Goal: Use online tool/utility: Use online tool/utility

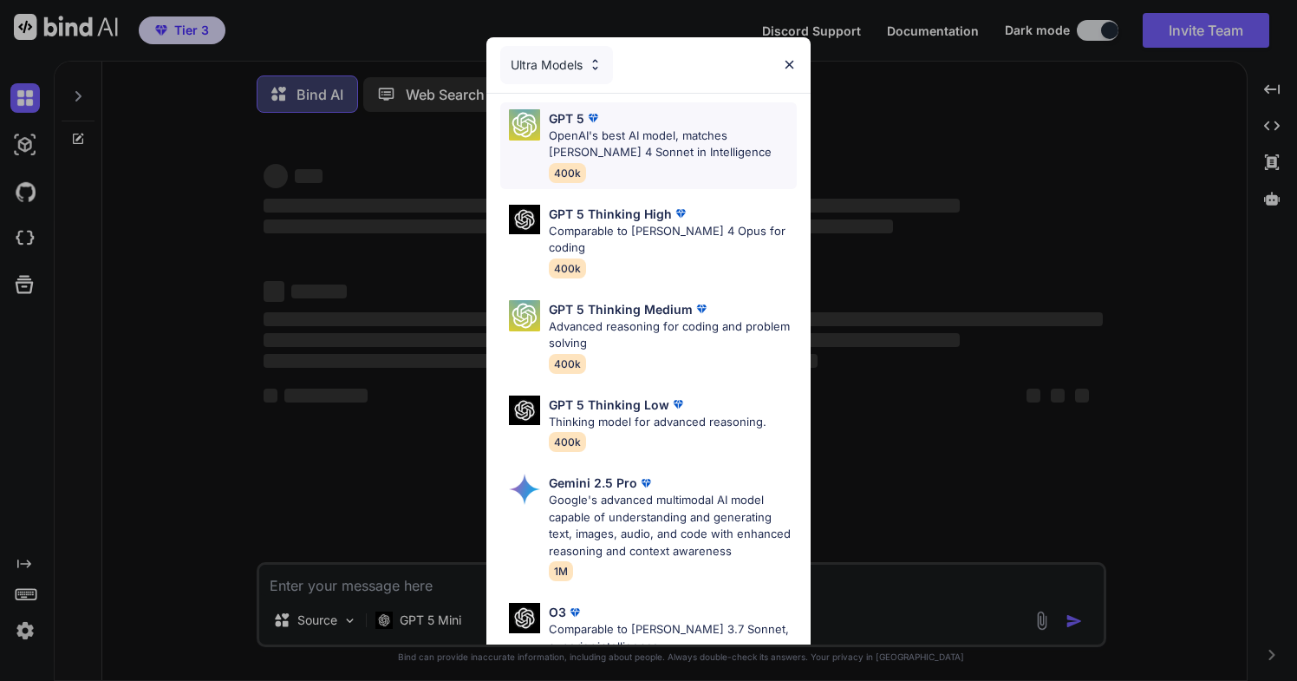
click at [700, 133] on p "OpenAI's best AI model, matches [PERSON_NAME] 4 Sonnet in Intelligence" at bounding box center [673, 144] width 248 height 34
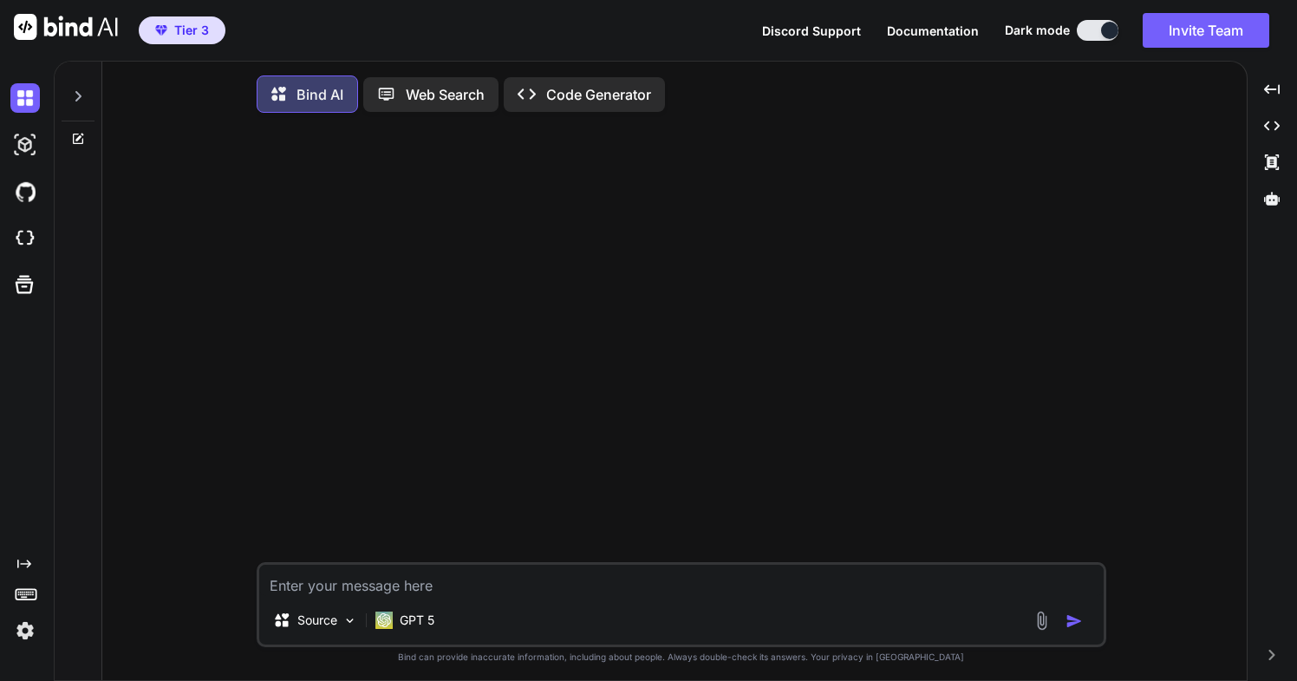
click at [608, 95] on p "Code Generator" at bounding box center [598, 94] width 105 height 21
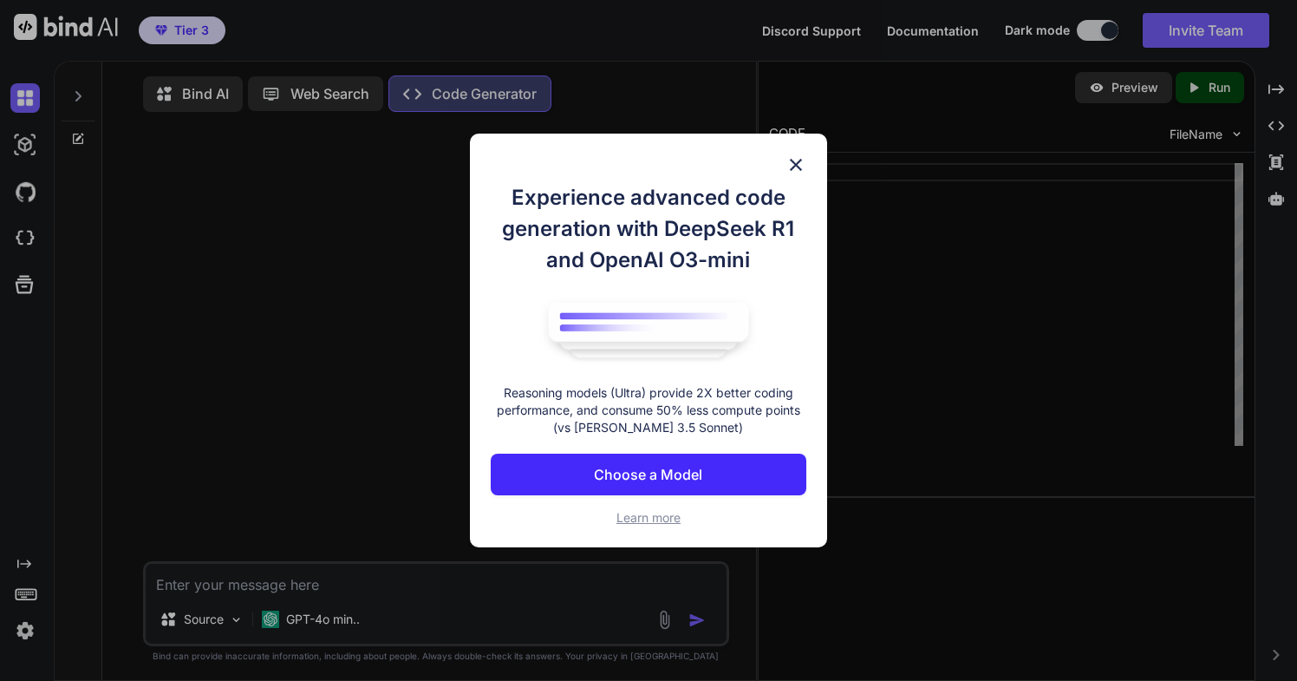
click at [620, 472] on p "Choose a Model" at bounding box center [648, 474] width 108 height 21
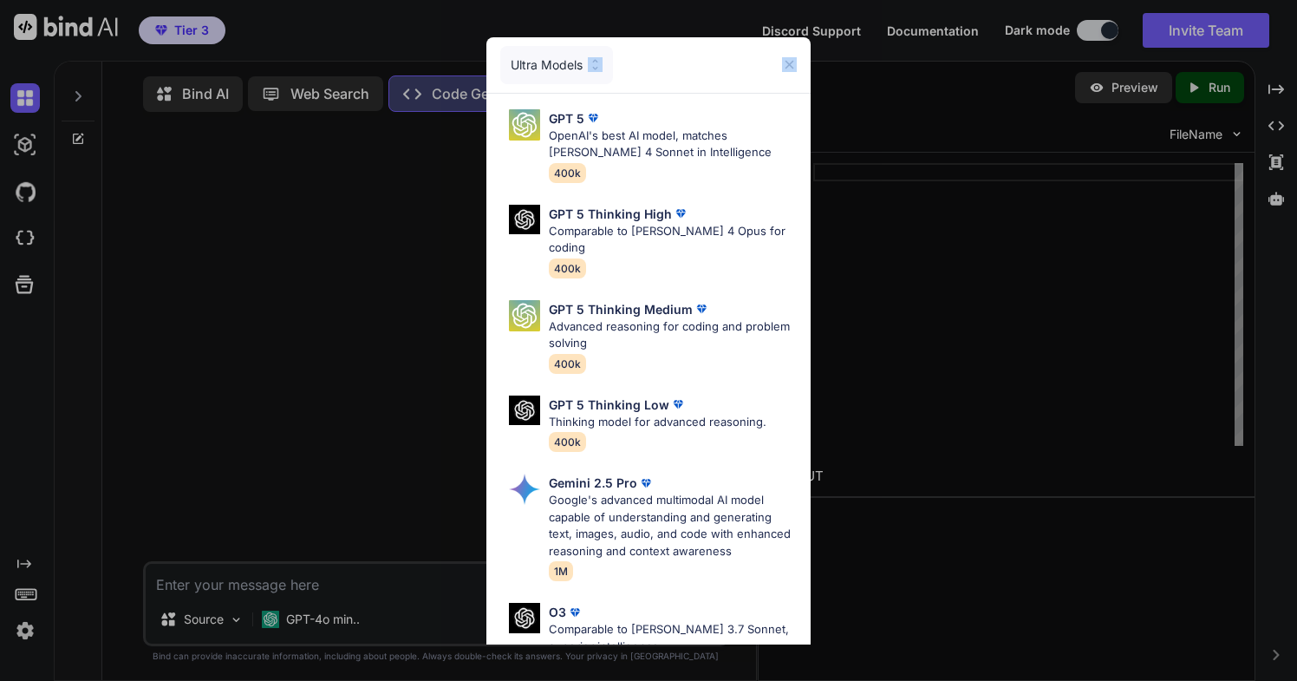
drag, startPoint x: 696, startPoint y: 56, endPoint x: 792, endPoint y: 61, distance: 95.5
click at [792, 61] on div "Ultra Models" at bounding box center [649, 65] width 324 height 56
click at [790, 65] on img at bounding box center [789, 64] width 15 height 15
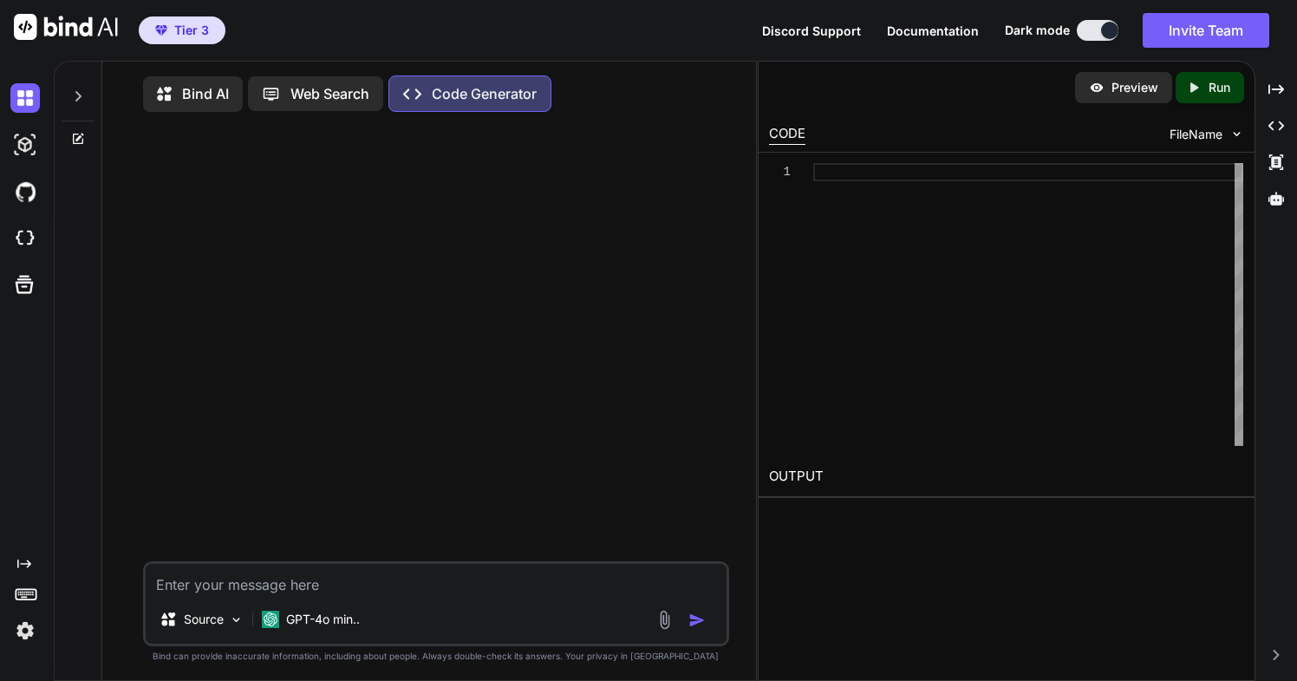
click at [522, 88] on p "Code Generator" at bounding box center [484, 93] width 105 height 21
click at [469, 96] on p "Code Generator" at bounding box center [484, 93] width 105 height 21
click at [417, 92] on icon "Created with Pixso." at bounding box center [412, 94] width 18 height 18
click at [844, 300] on div at bounding box center [1028, 304] width 430 height 283
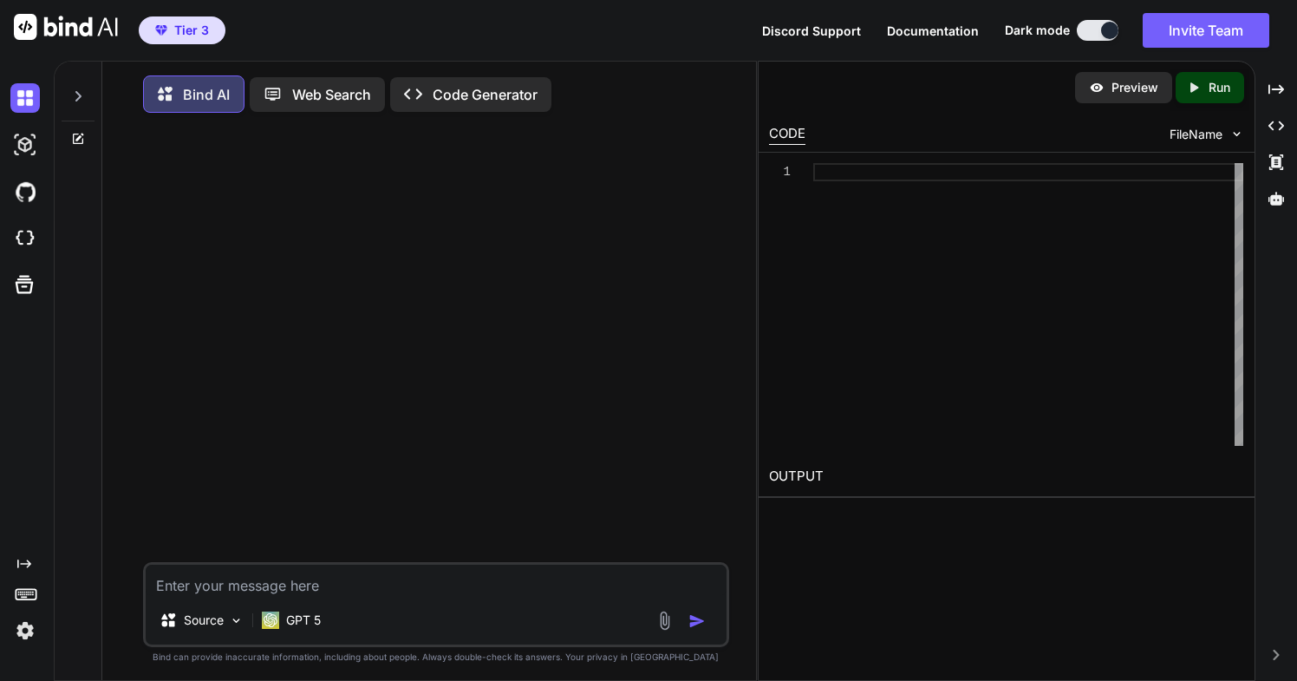
type textarea "x"
type textarea "s"
type textarea "x"
type textarea "sh"
type textarea "x"
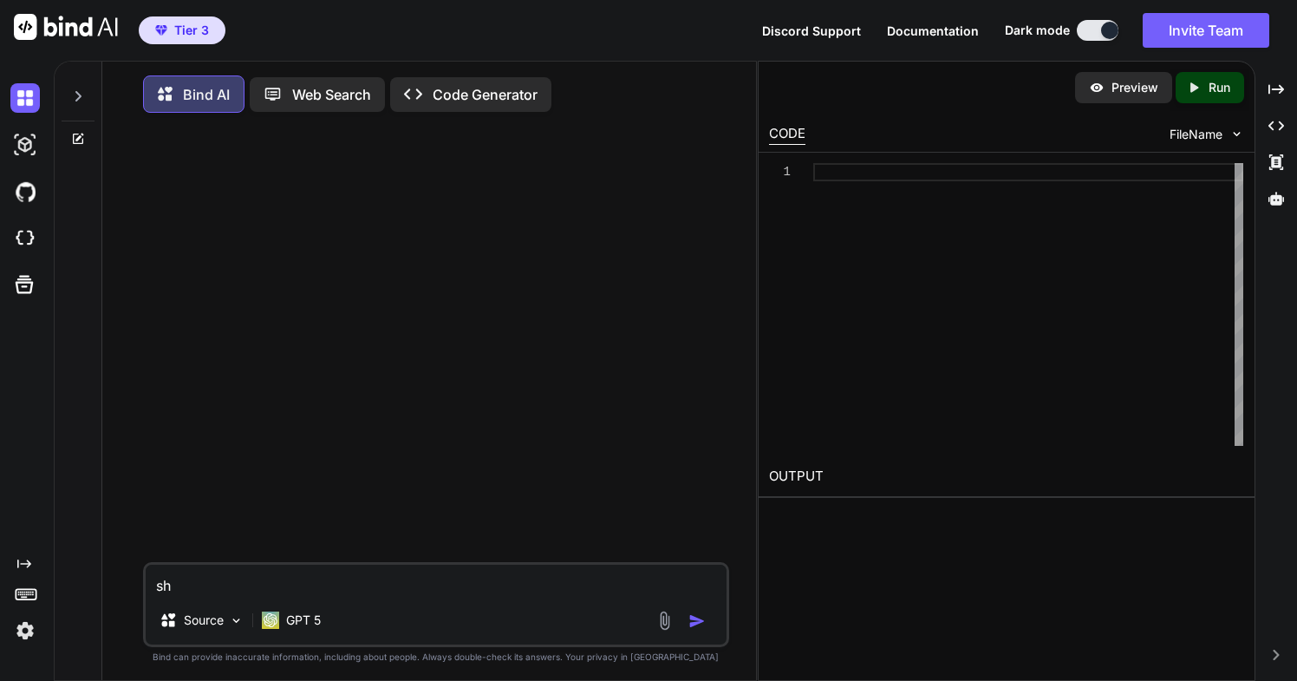
type textarea "sho"
type textarea "x"
type textarea "show"
type textarea "x"
type textarea "show"
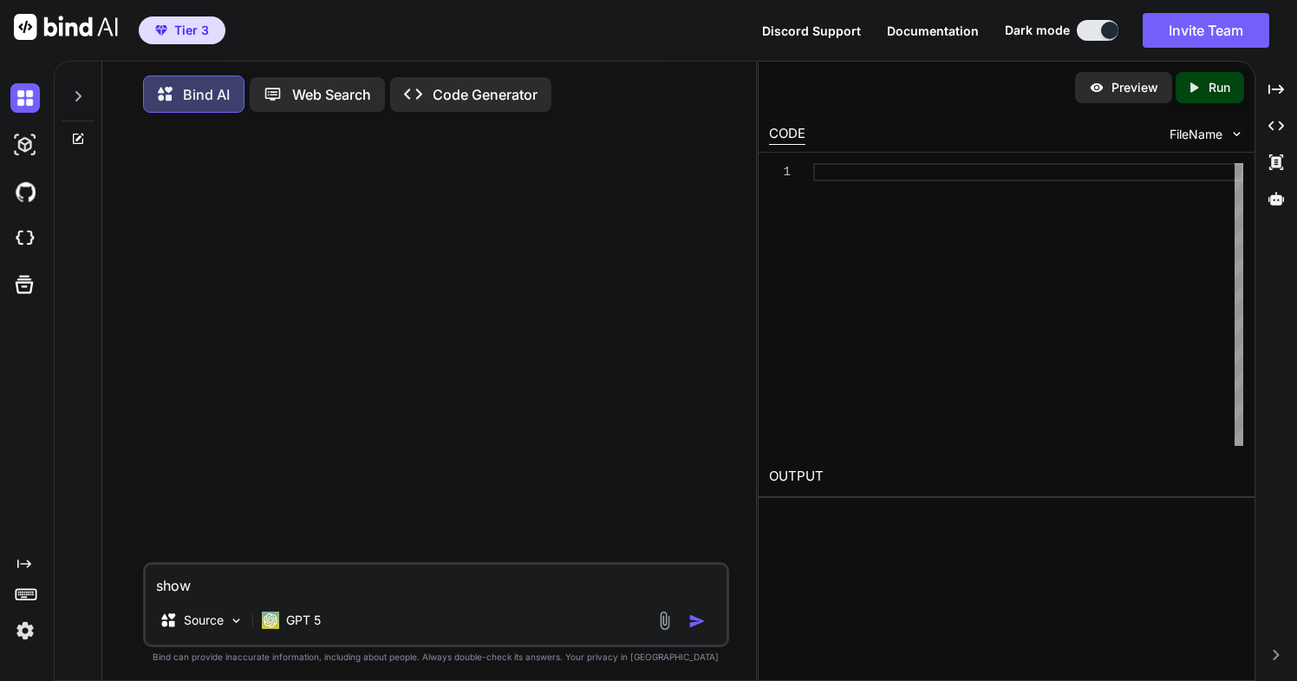
type textarea "x"
type textarea "show m"
type textarea "x"
type textarea "show me"
type textarea "x"
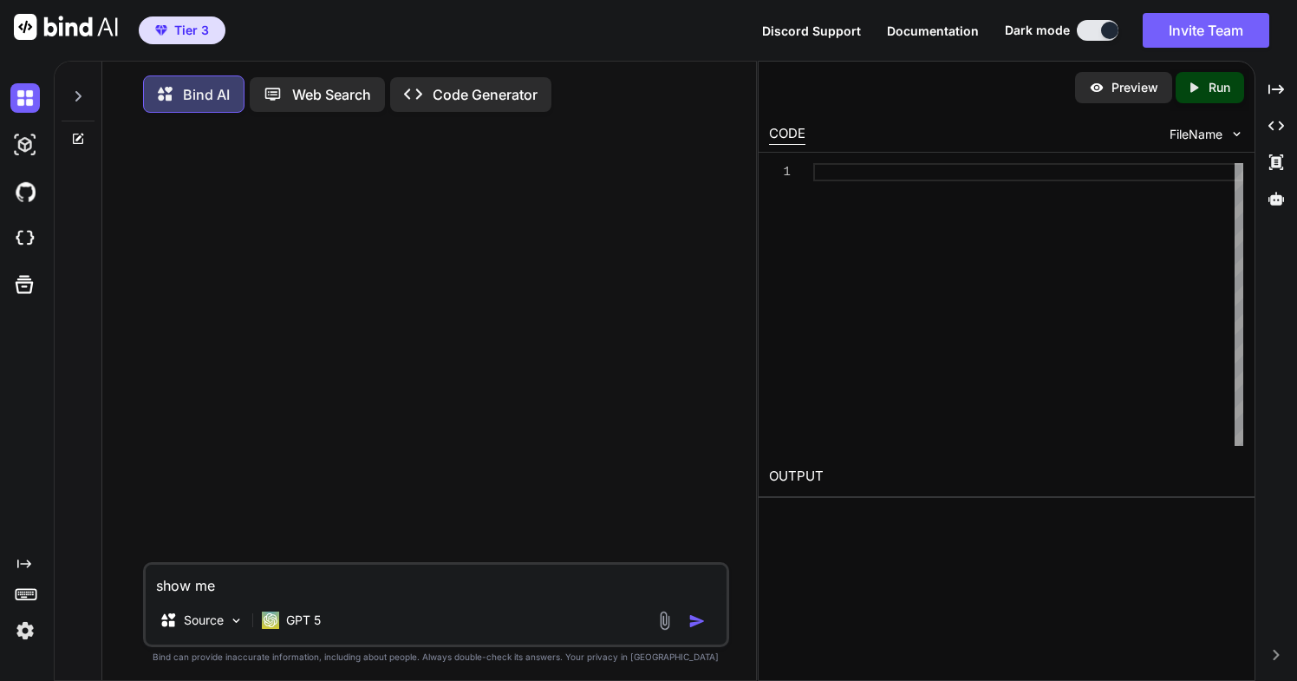
type textarea "show me"
type textarea "x"
type textarea "show me th"
type textarea "x"
type textarea "show me the"
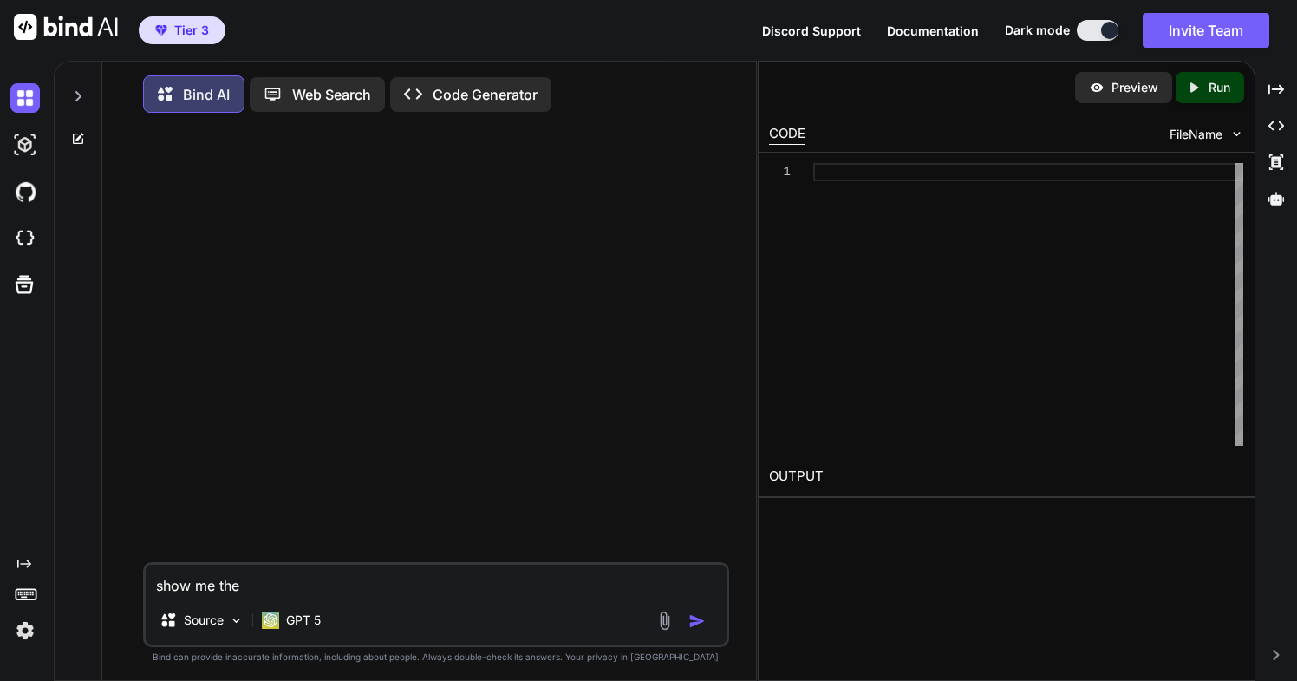
type textarea "x"
type textarea "show me th"
type textarea "x"
type textarea "show me t"
type textarea "x"
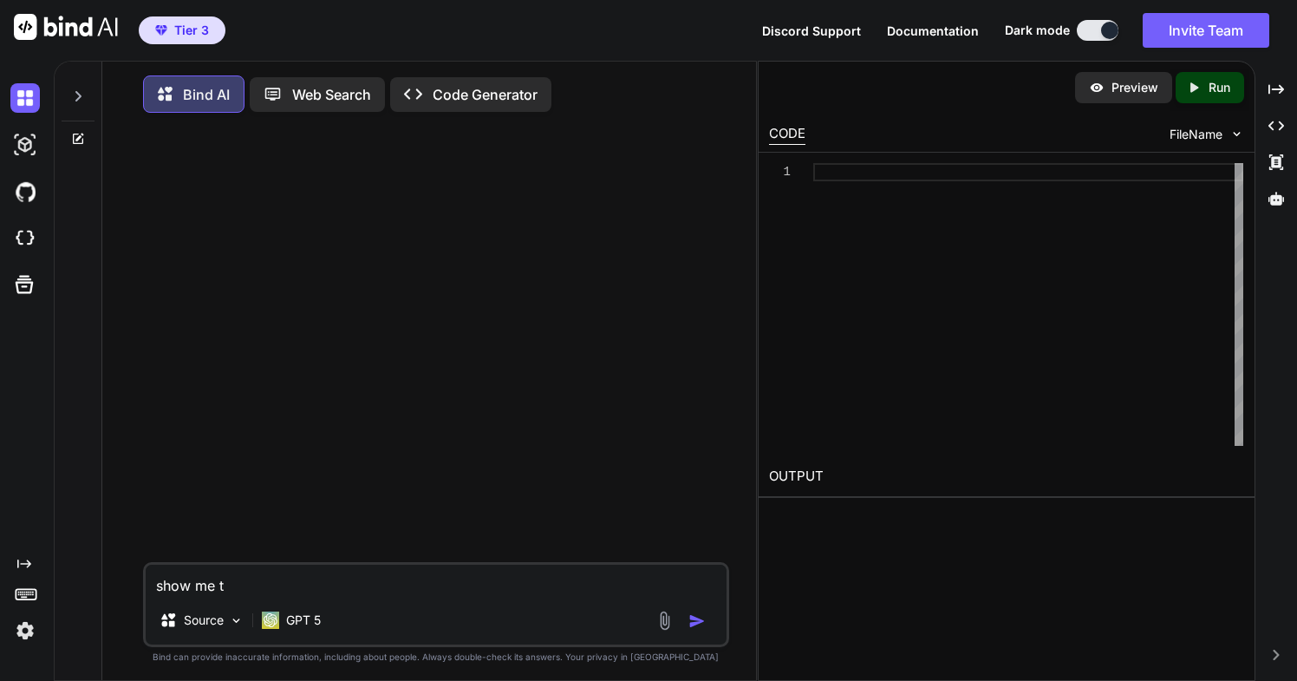
type textarea "show me"
type textarea "x"
type textarea "show me"
type textarea "x"
type textarea "show m"
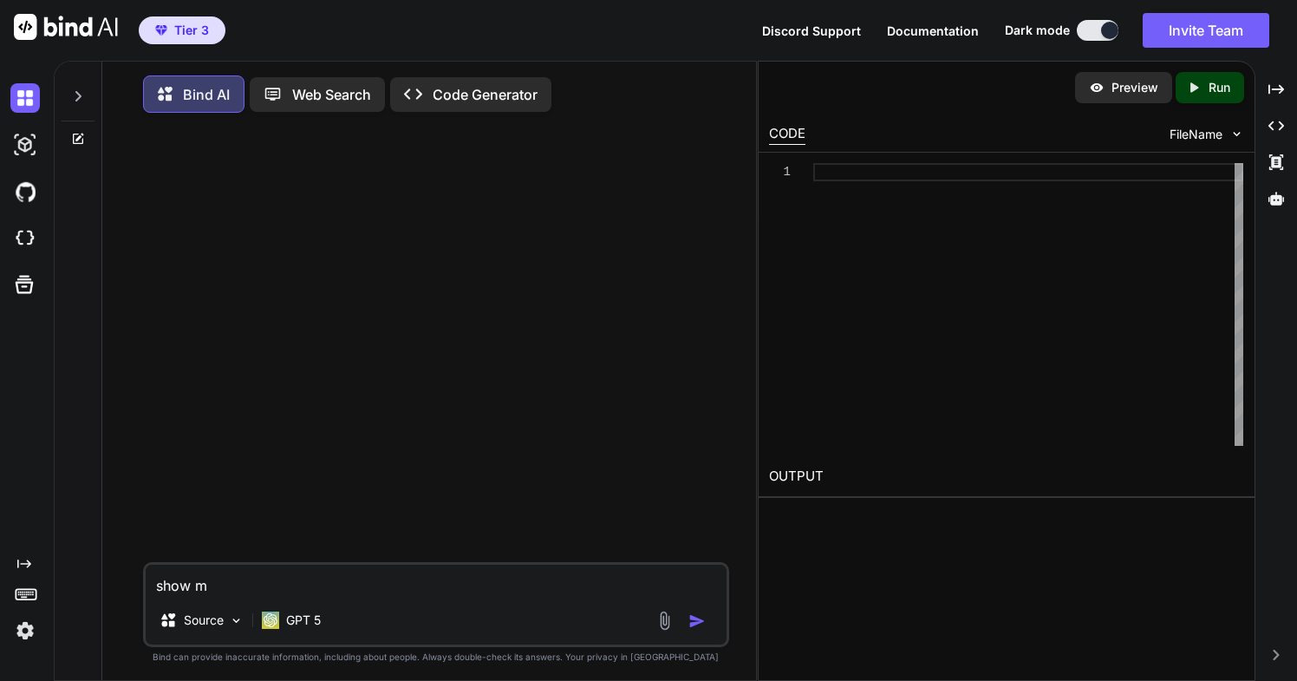
type textarea "x"
type textarea "show"
type textarea "x"
type textarea "show"
type textarea "x"
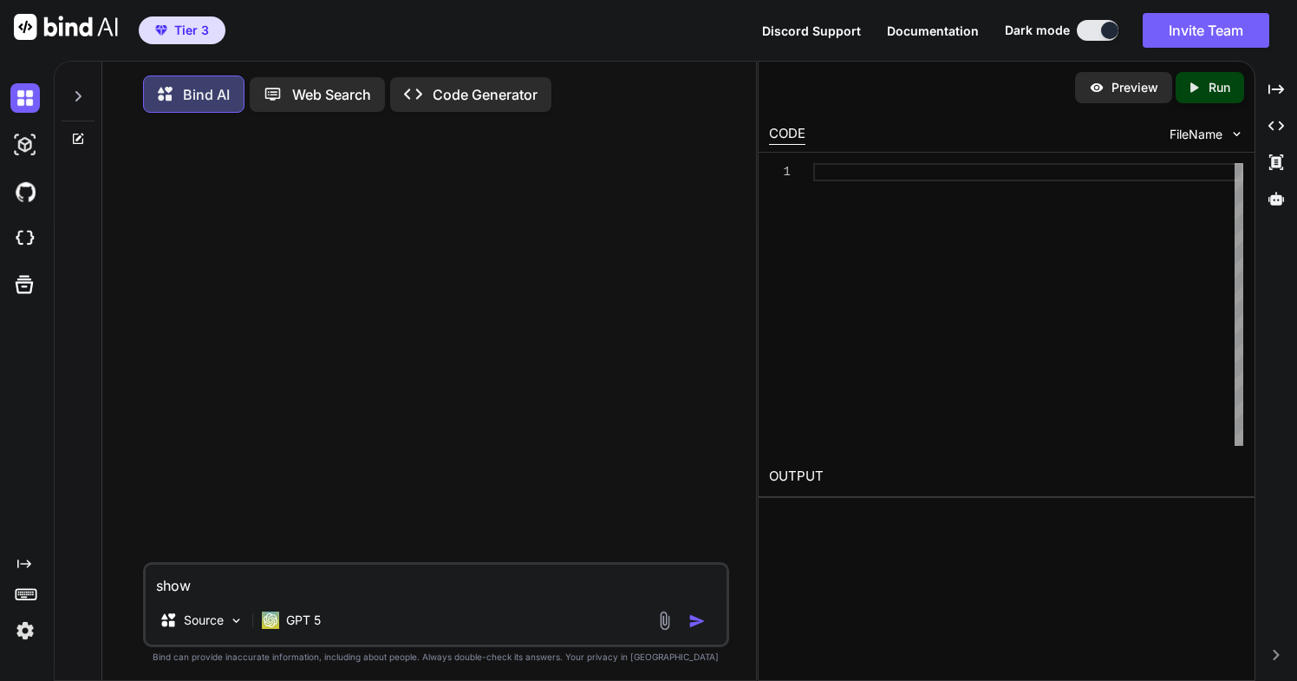
type textarea "sho"
type textarea "x"
type textarea "sh"
type textarea "x"
type textarea "s"
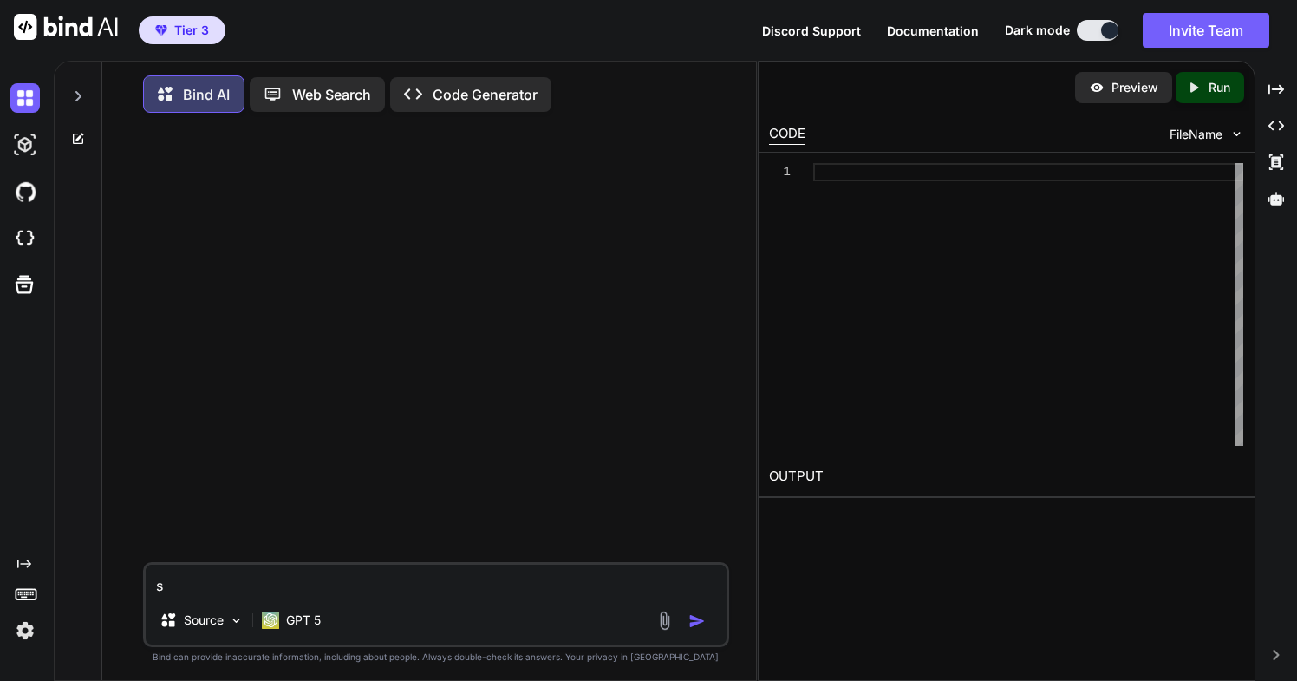
type textarea "x"
type textarea "c"
type textarea "x"
type textarea "co"
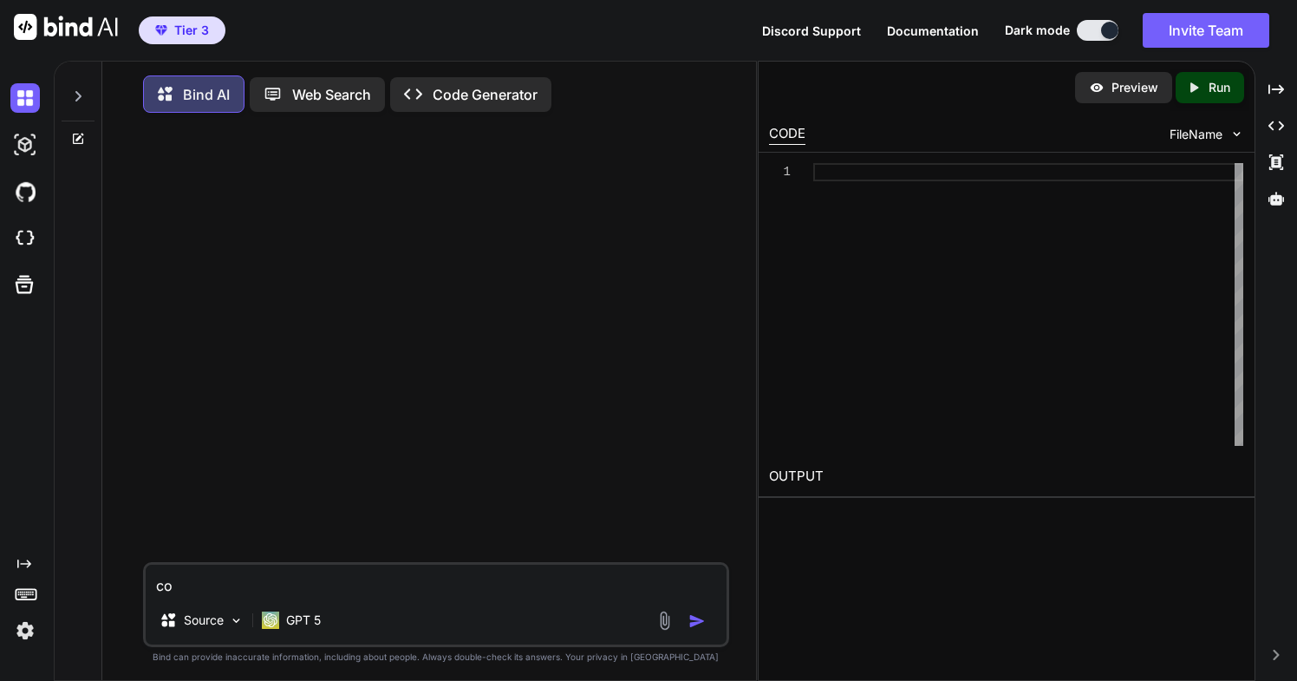
type textarea "x"
type textarea "com"
type textarea "x"
type textarea "comp"
type textarea "x"
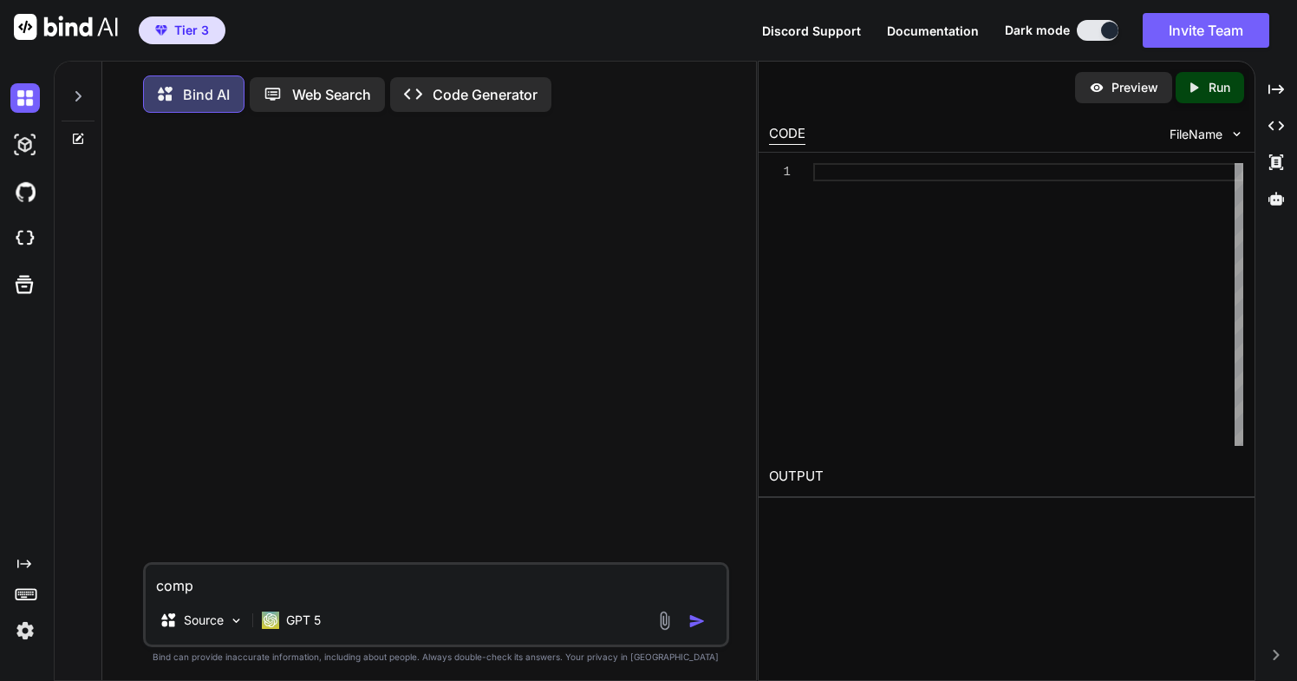
type textarea "compa"
type textarea "x"
type textarea "compar"
type textarea "x"
type textarea "compare"
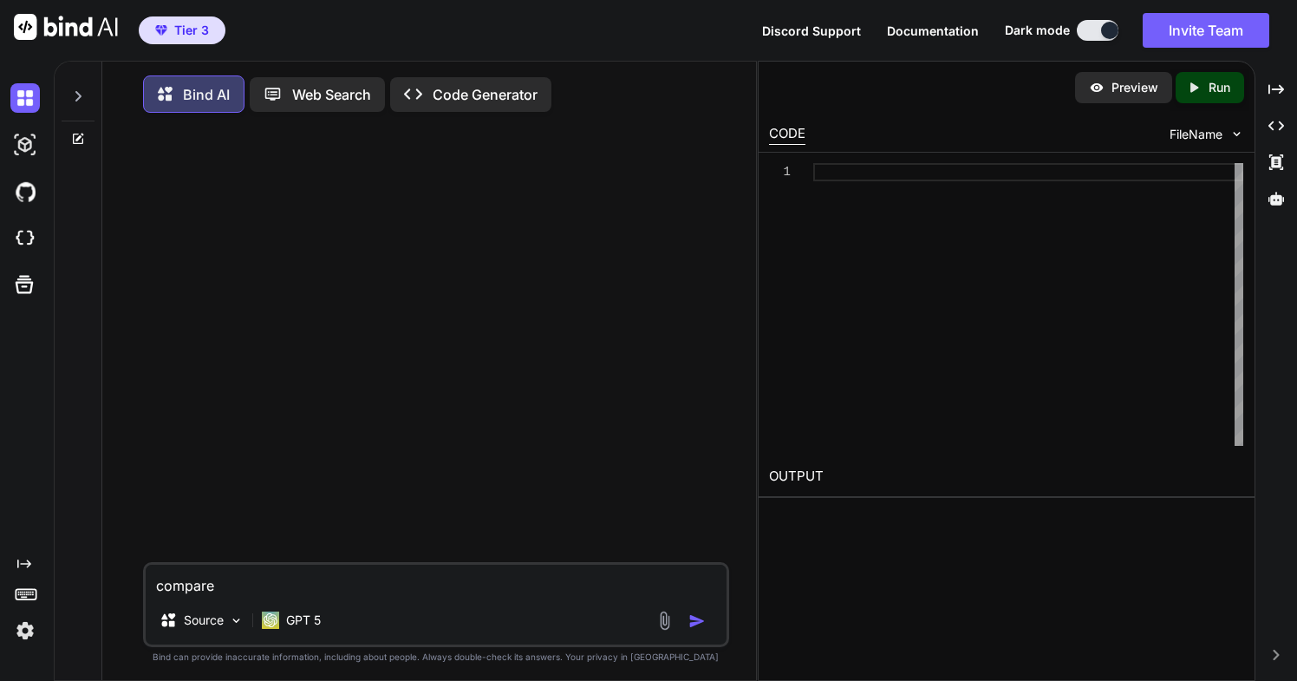
type textarea "x"
type textarea "compare"
type textarea "x"
type textarea "compare i"
type textarea "x"
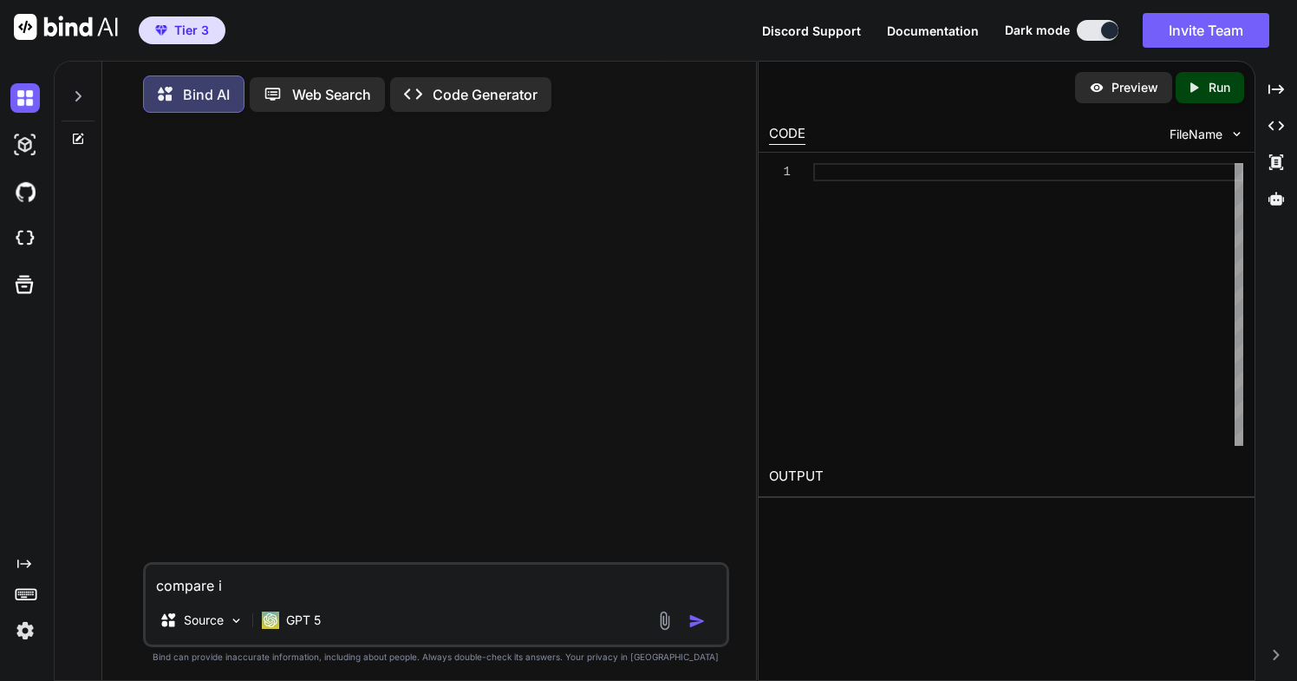
type textarea "compare in"
type textarea "x"
type textarea "compare i"
type textarea "x"
type textarea "compare"
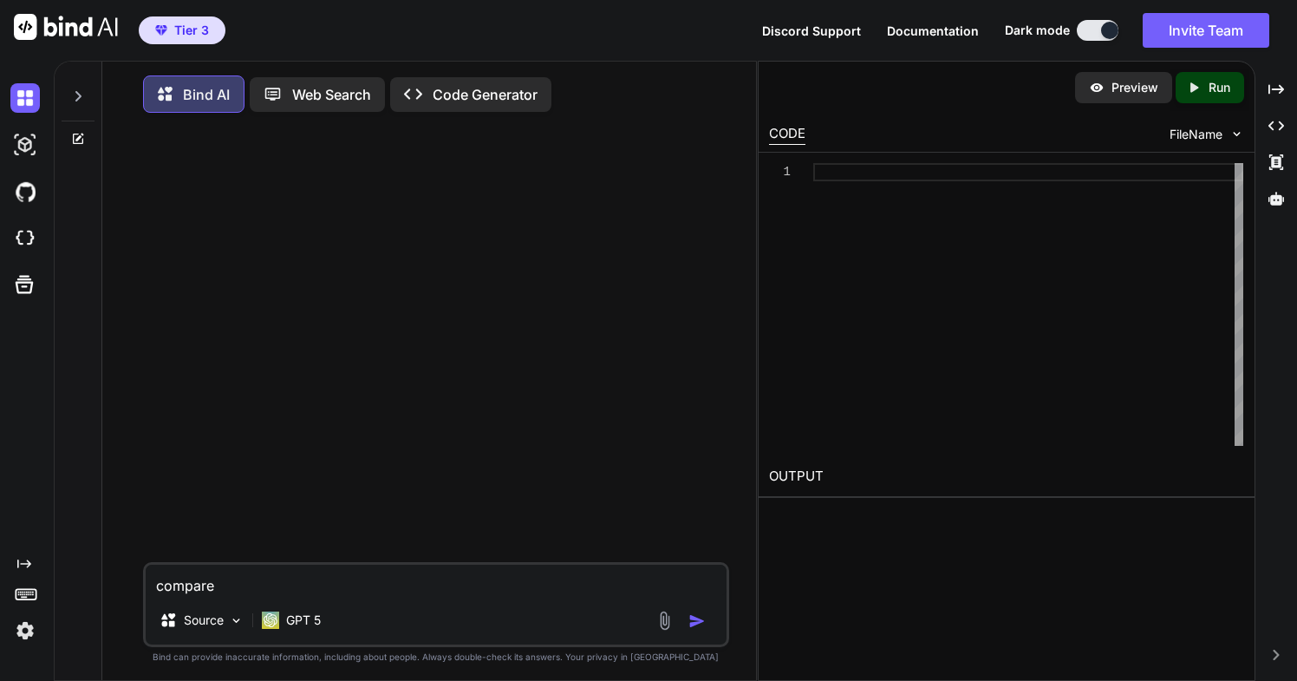
type textarea "x"
type textarea "compare b"
type textarea "x"
type textarea "compare bi"
type textarea "x"
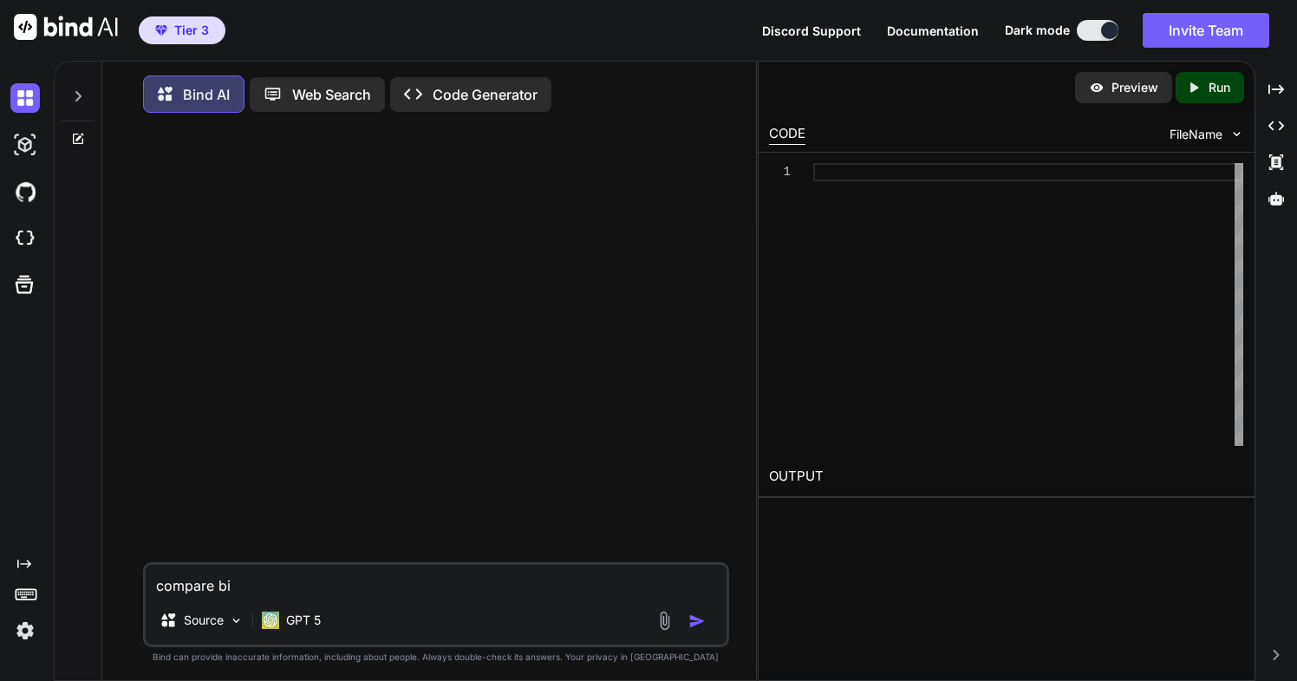
type textarea "compare bin"
type textarea "x"
type textarea "compare bind"
type textarea "x"
type textarea "compare bind"
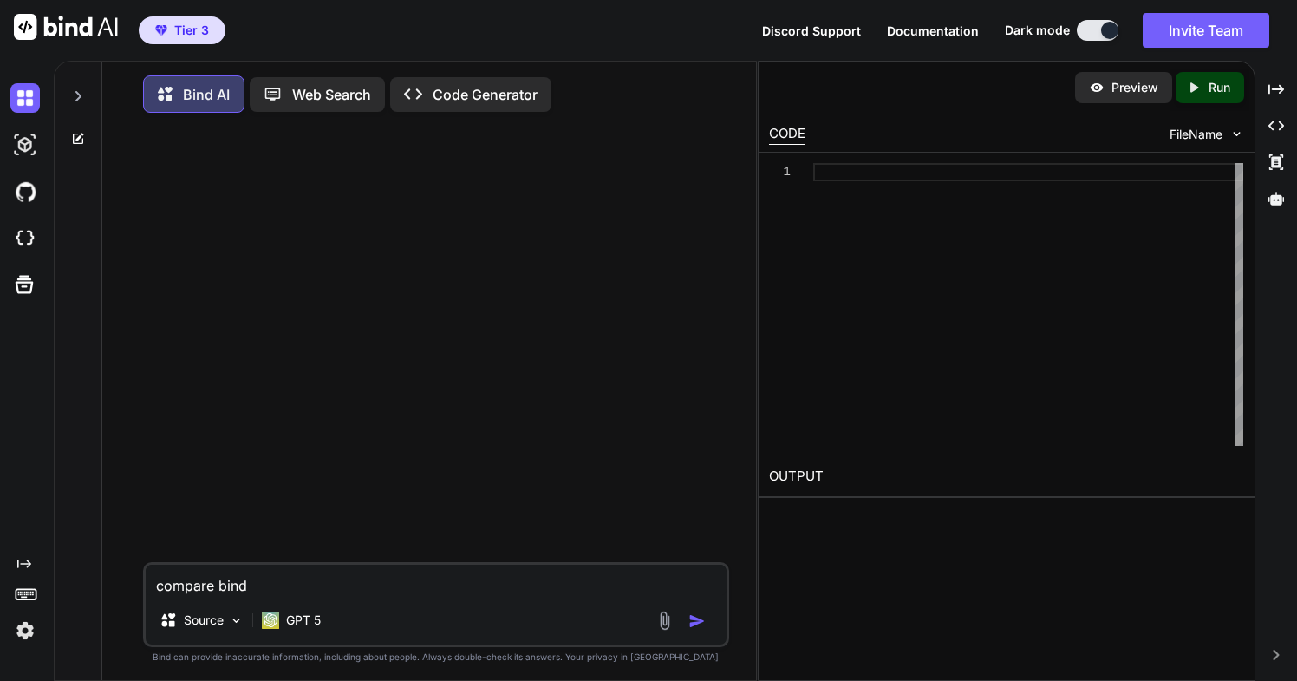
type textarea "x"
type textarea "compare bind a"
type textarea "x"
type textarea "compare bind ai"
type textarea "x"
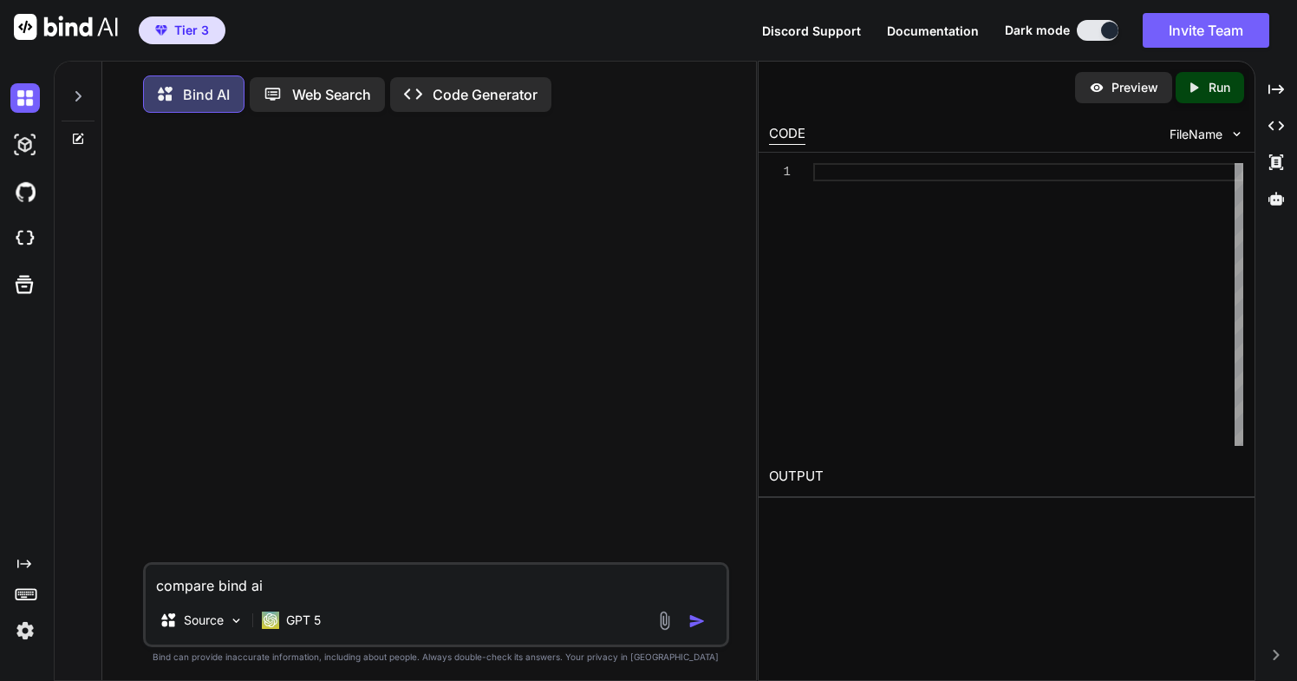
type textarea "compare bind ai,"
type textarea "x"
type textarea "compare bind ai,"
type textarea "x"
type textarea "compare bind ai, b"
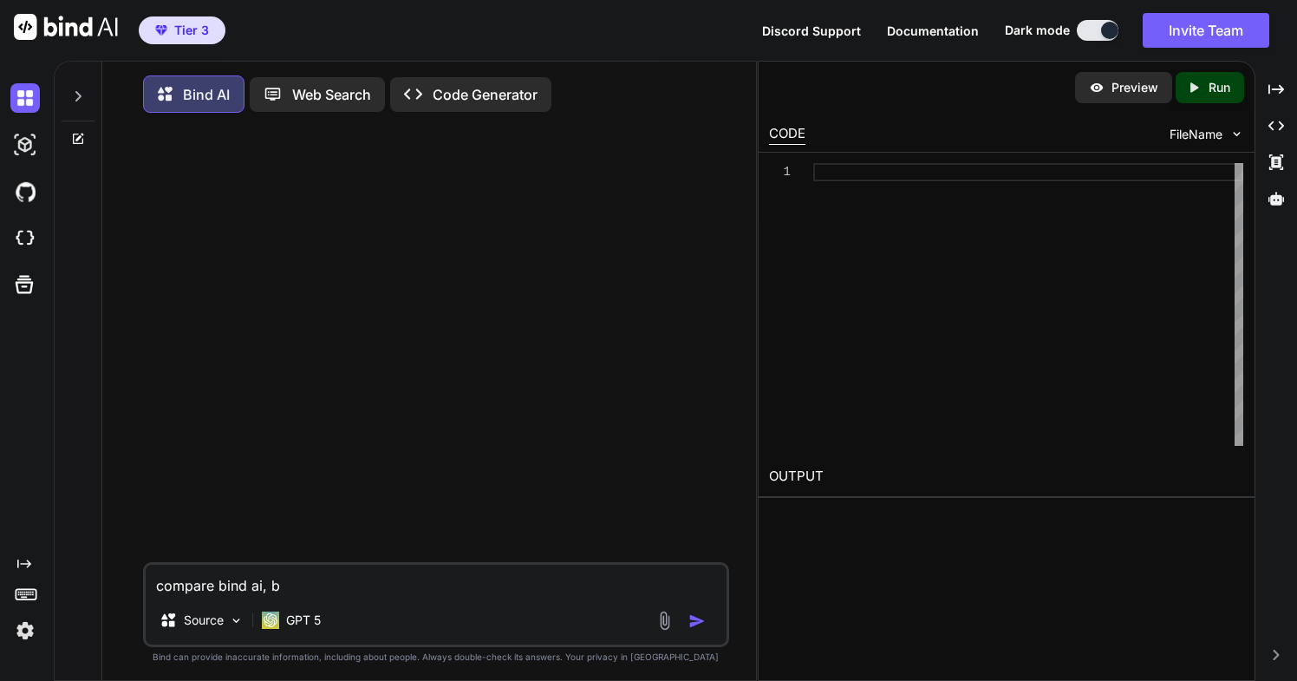
type textarea "x"
type textarea "compare bind ai, bo"
type textarea "x"
type textarea "compare bind ai, bol"
type textarea "x"
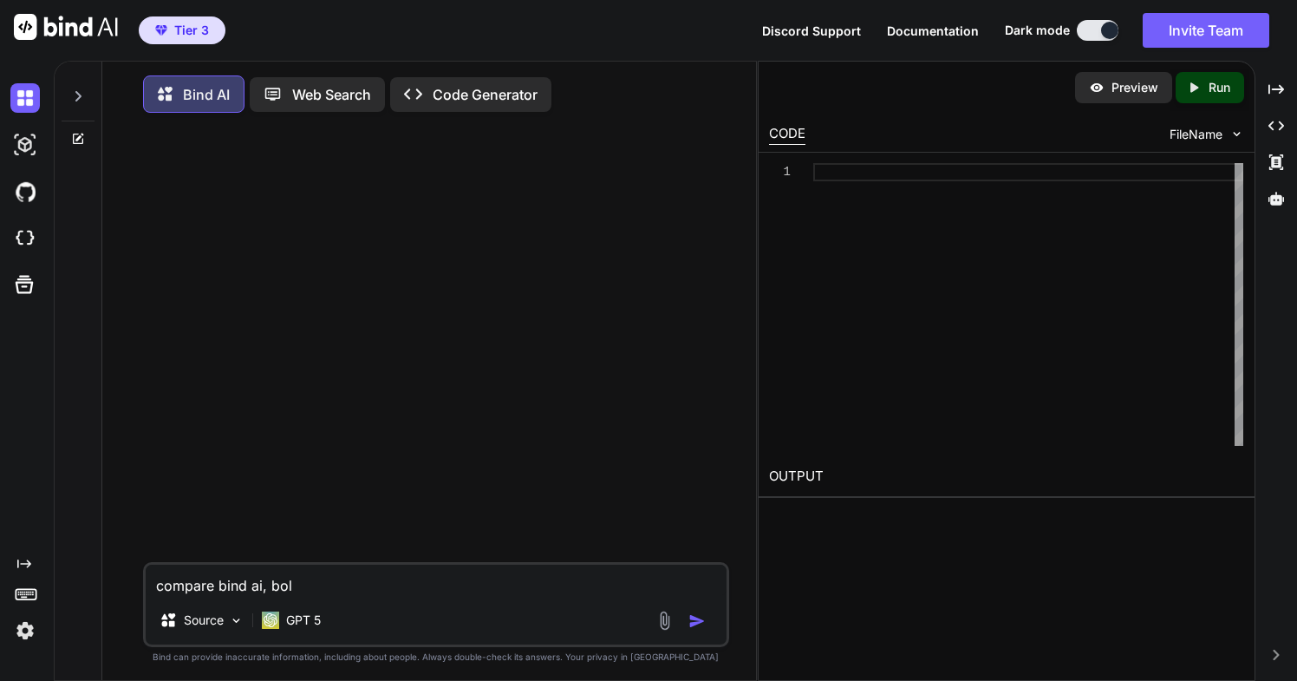
type textarea "compare bind ai, bolt"
type textarea "x"
type textarea "compare bind ai, bolt."
type textarea "x"
type textarea "compare bind ai, bolt.n"
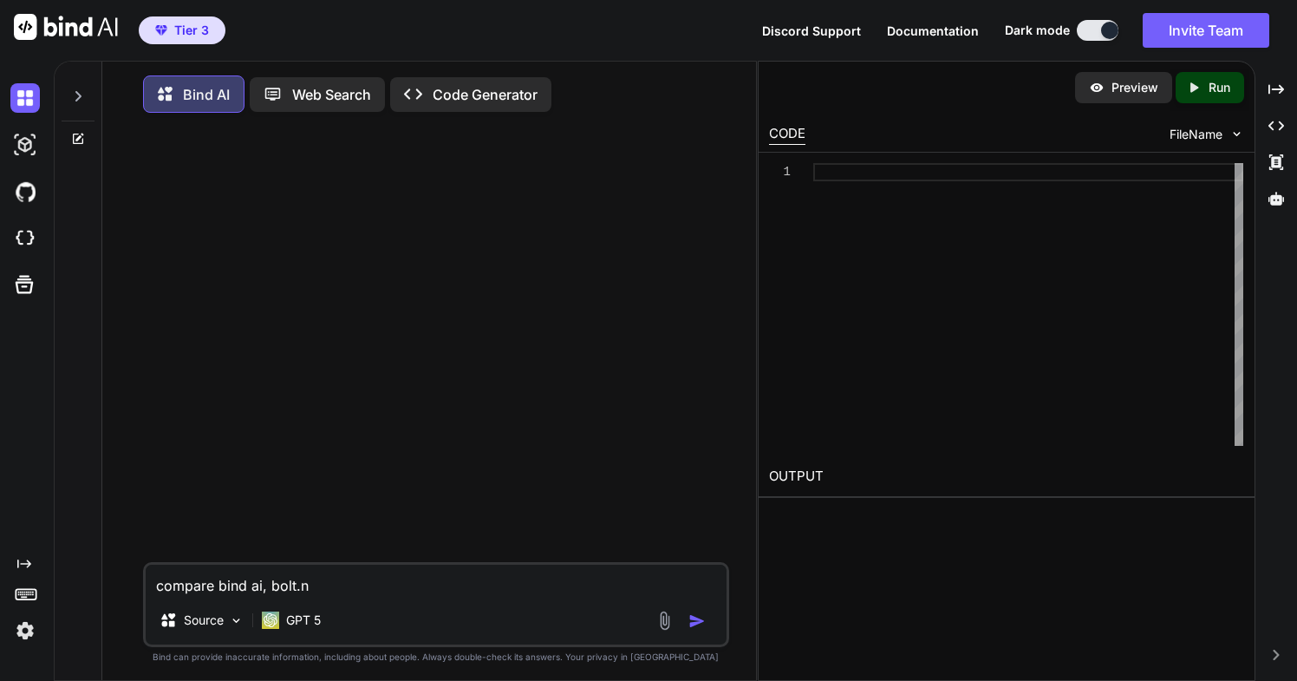
type textarea "x"
type textarea "compare bind ai, [DOMAIN_NAME]"
type textarea "x"
type textarea "compare bind ai, [DOMAIN_NAME]"
type textarea "x"
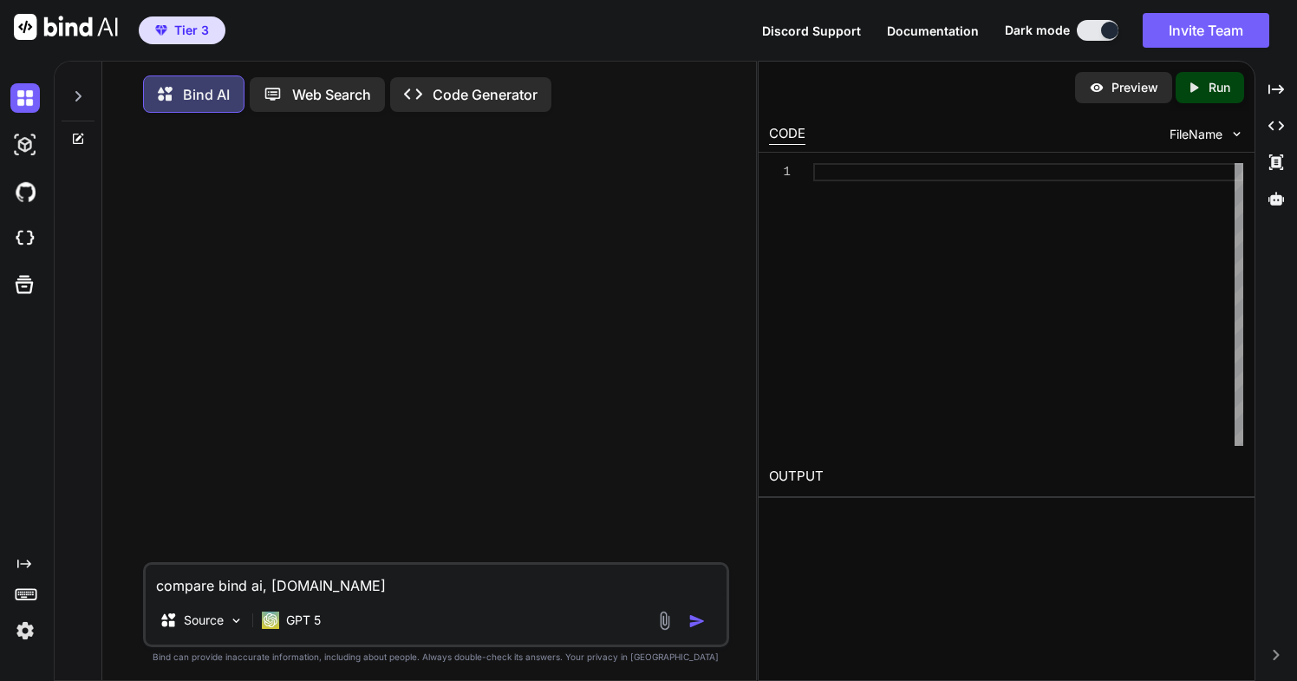
type textarea "compare bind ai, [DOMAIN_NAME],"
type textarea "x"
type textarea "compare bind ai, [DOMAIN_NAME],"
type textarea "x"
type textarea "compare bind ai, [DOMAIN_NAME], l"
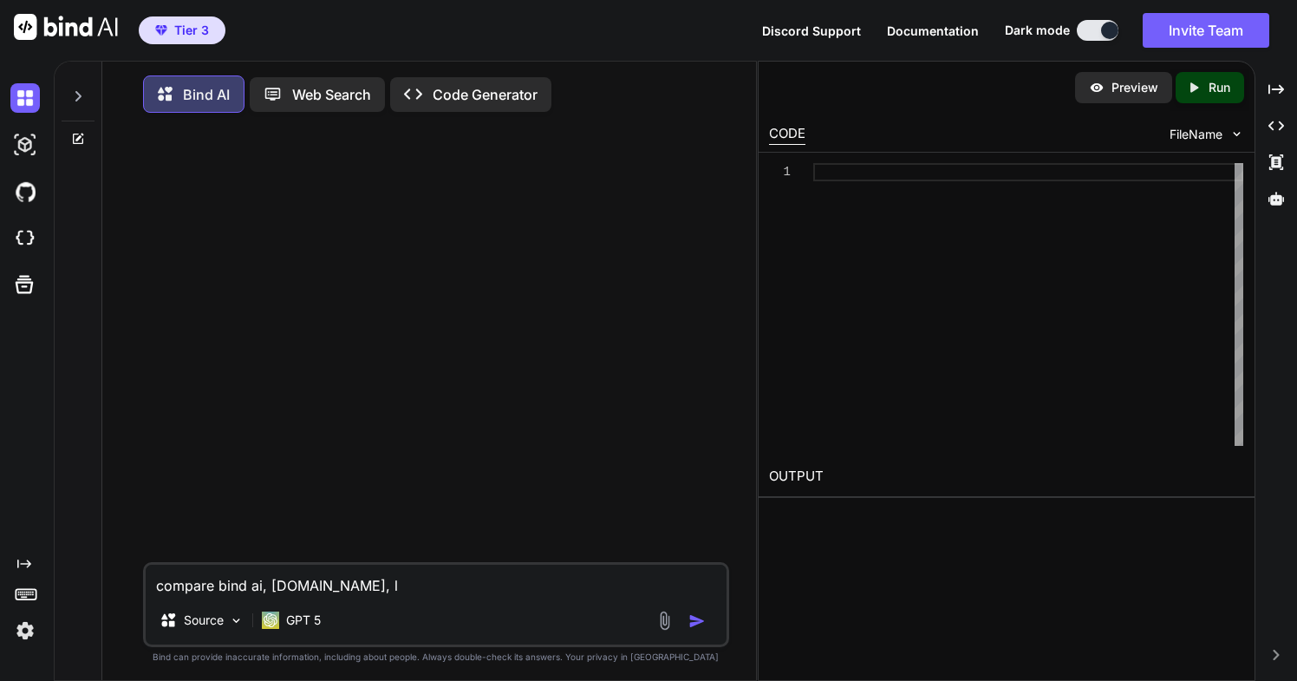
type textarea "x"
type textarea "compare bind ai, [DOMAIN_NAME], lo"
type textarea "x"
type textarea "compare bind ai, [DOMAIN_NAME], lov"
type textarea "x"
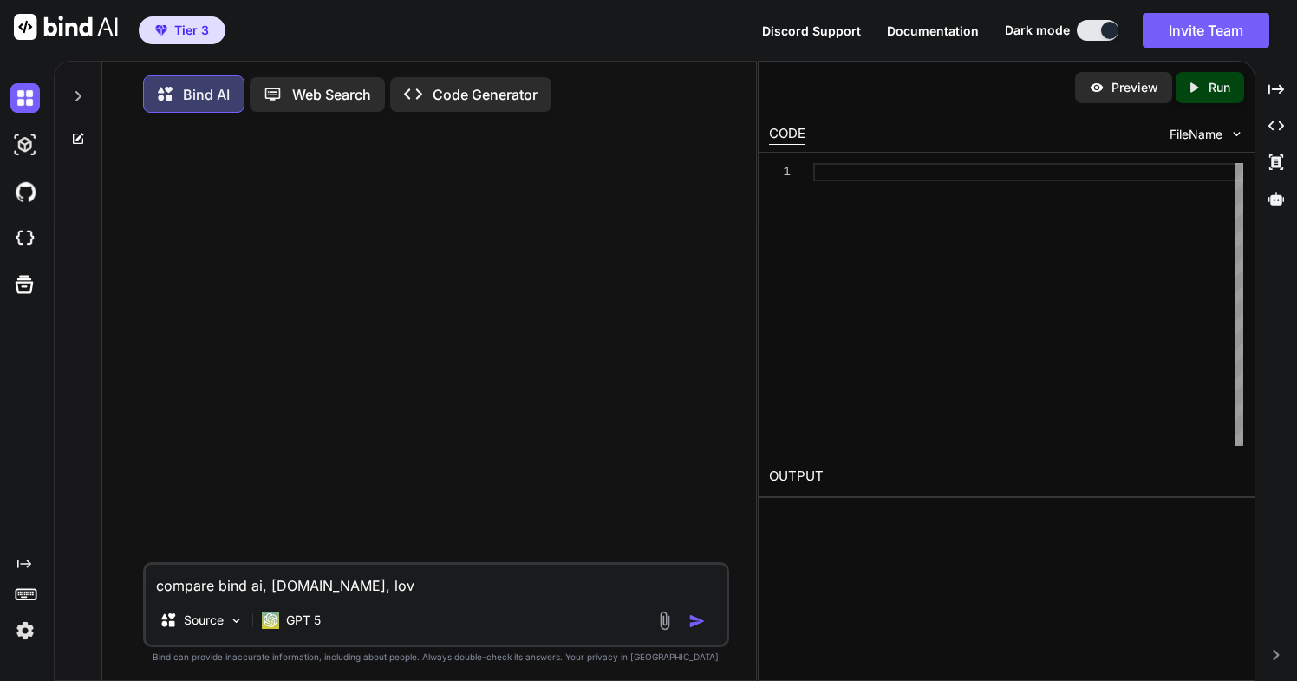
type textarea "compare bind ai, [DOMAIN_NAME], lova"
type textarea "x"
type textarea "compare bind ai, [DOMAIN_NAME], lovab"
type textarea "x"
type textarea "compare bind ai, [DOMAIN_NAME], lovabl"
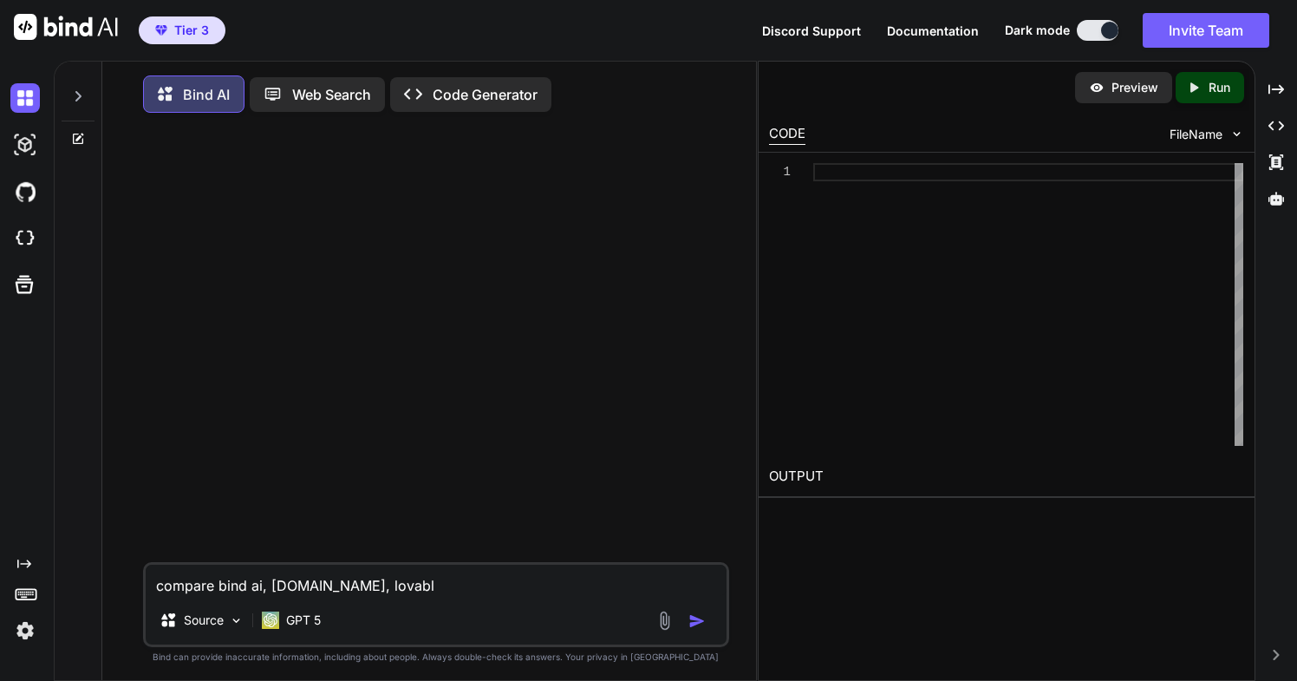
type textarea "x"
type textarea "compare bind ai, [DOMAIN_NAME], lovable"
type textarea "x"
type textarea "compare bind ai, [DOMAIN_NAME], lovable,"
type textarea "x"
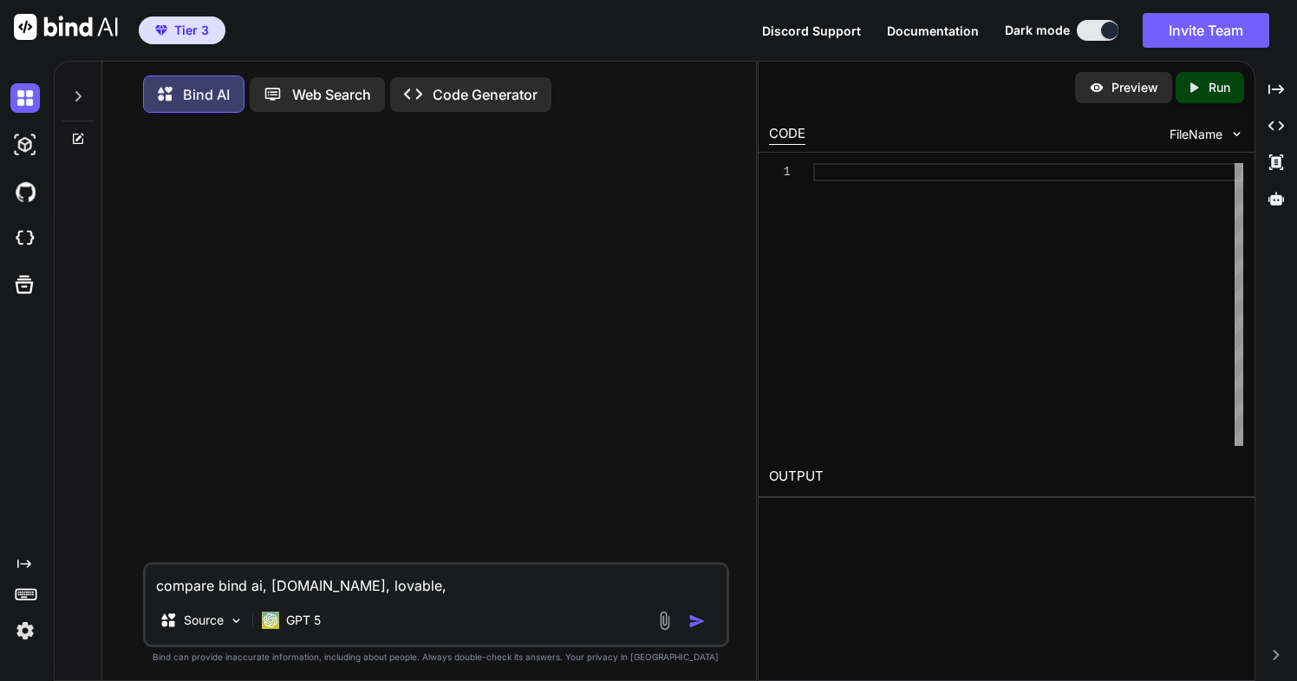
type textarea "compare bind ai, [DOMAIN_NAME], lovable,"
type textarea "x"
type textarea "compare bind ai, [DOMAIN_NAME], lovable, a"
type textarea "x"
type textarea "compare bind ai, [DOMAIN_NAME], lovable, an"
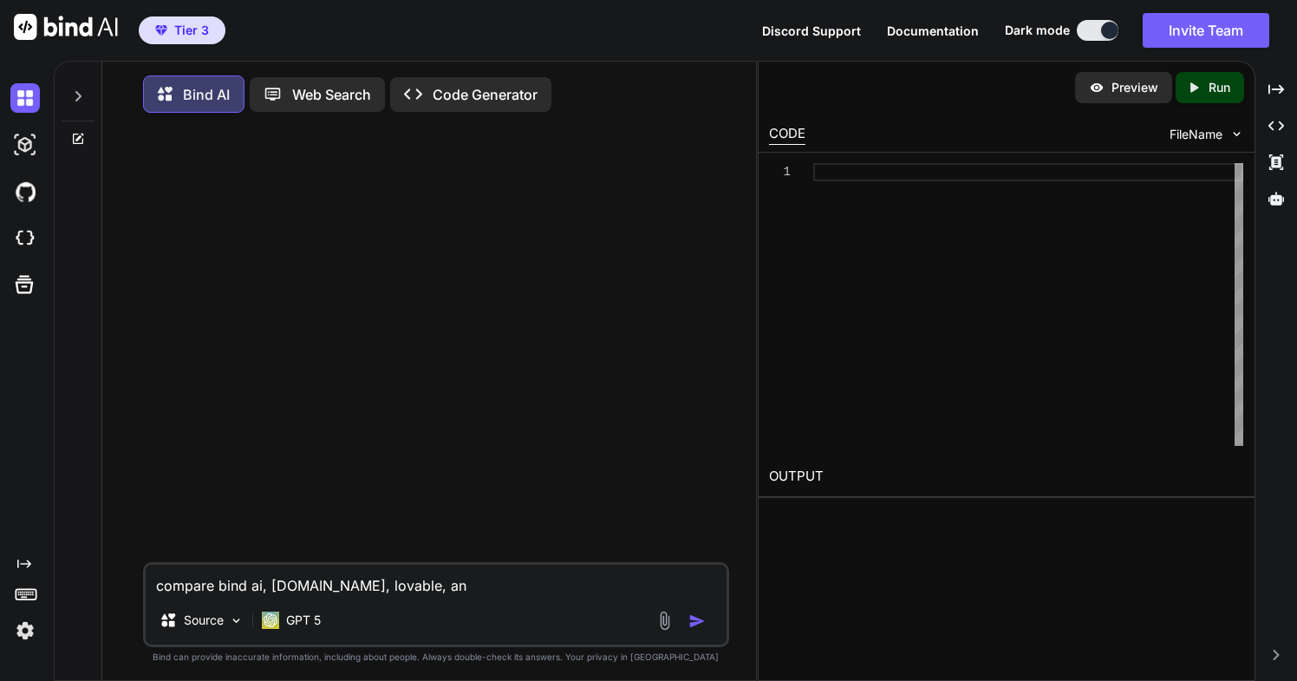
type textarea "x"
type textarea "compare bind ai, [DOMAIN_NAME], lovable, and"
type textarea "x"
type textarea "compare bind ai, [DOMAIN_NAME], lovable, an"
type textarea "x"
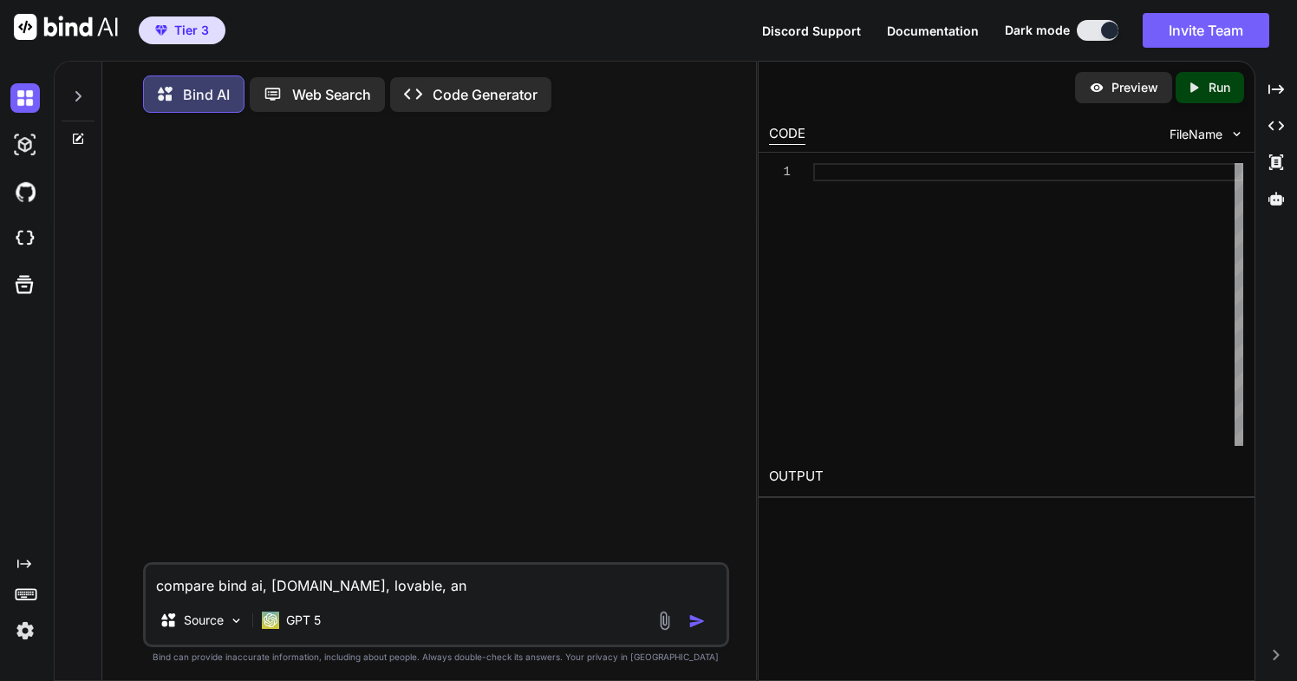
type textarea "compare bind ai, [DOMAIN_NAME], lovable, a"
type textarea "x"
type textarea "compare bind ai, [DOMAIN_NAME], lovable,"
type textarea "x"
type textarea "compare bind ai, [DOMAIN_NAME], lovable, i"
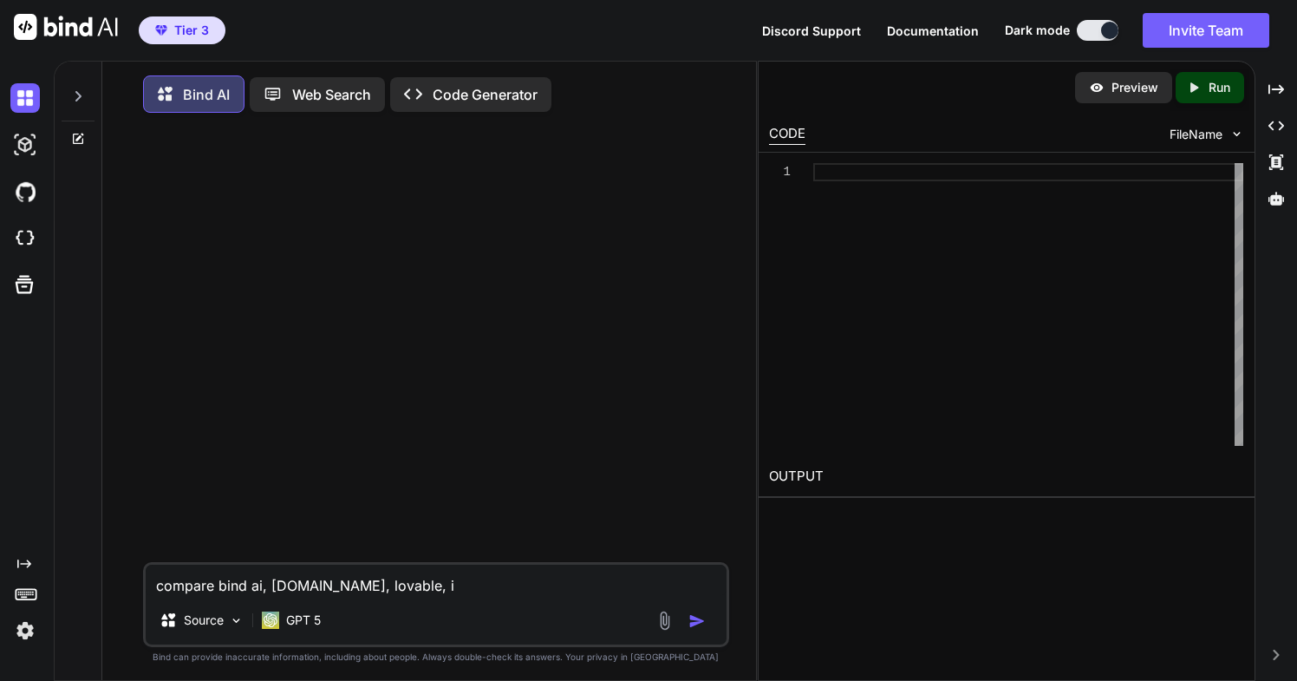
type textarea "x"
type textarea "compare bind ai, [DOMAIN_NAME], lovable, in"
type textarea "x"
type textarea "compare bind ai, [DOMAIN_NAME], lovable, inc"
type textarea "x"
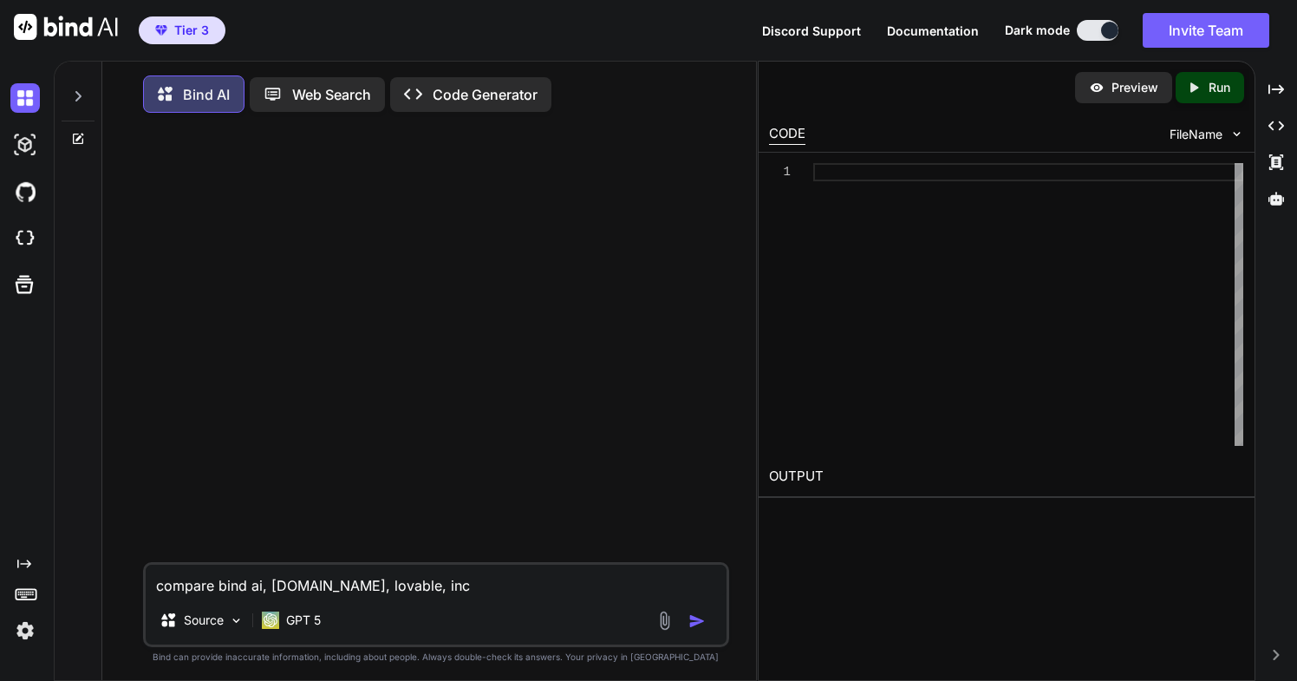
type textarea "compare bind ai, [DOMAIN_NAME], lovable, incl"
type textarea "x"
type textarea "compare bind ai, [DOMAIN_NAME], lovable, inclu"
type textarea "x"
type textarea "compare bind ai, [DOMAIN_NAME], lovable, includ"
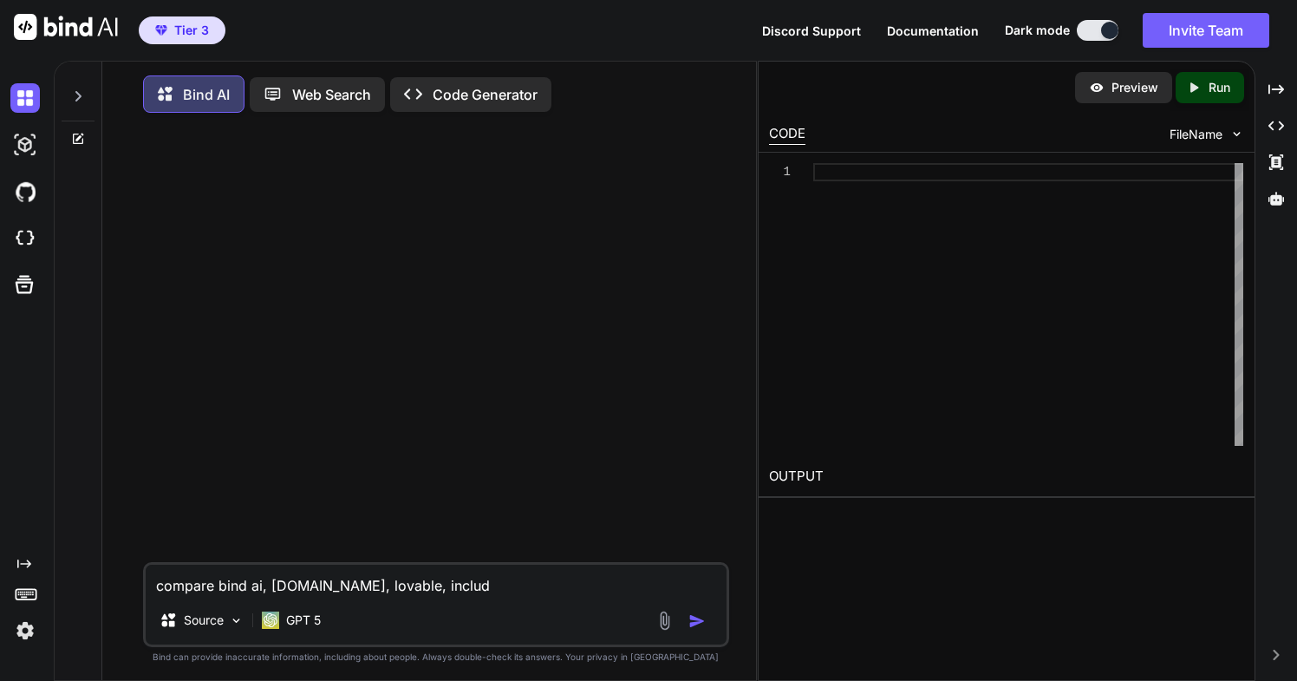
type textarea "x"
type textarea "compare bind ai, [DOMAIN_NAME], lovable, includi"
type textarea "x"
type textarea "compare bind ai, [DOMAIN_NAME], lovable, including"
type textarea "x"
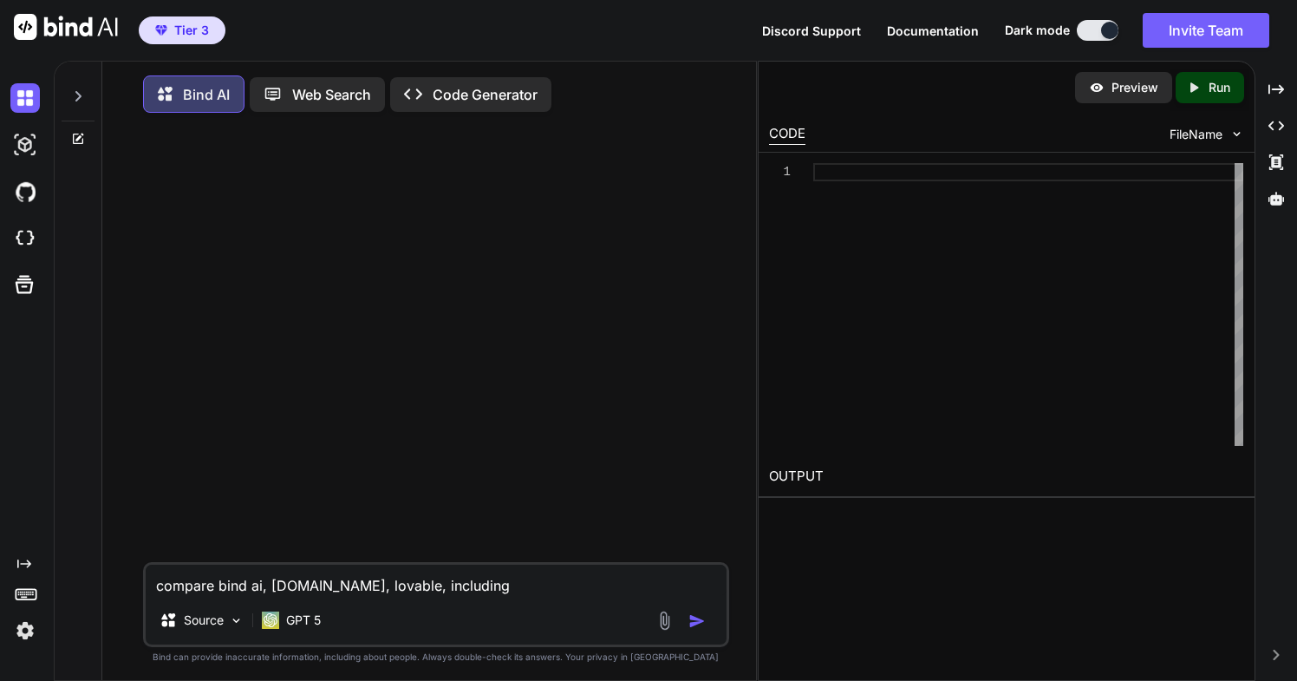
type textarea "compare bind ai, [DOMAIN_NAME], lovable, includin"
type textarea "x"
type textarea "compare bind ai, [DOMAIN_NAME], lovable, includi"
type textarea "x"
type textarea "compare bind ai, [DOMAIN_NAME], lovable, includ"
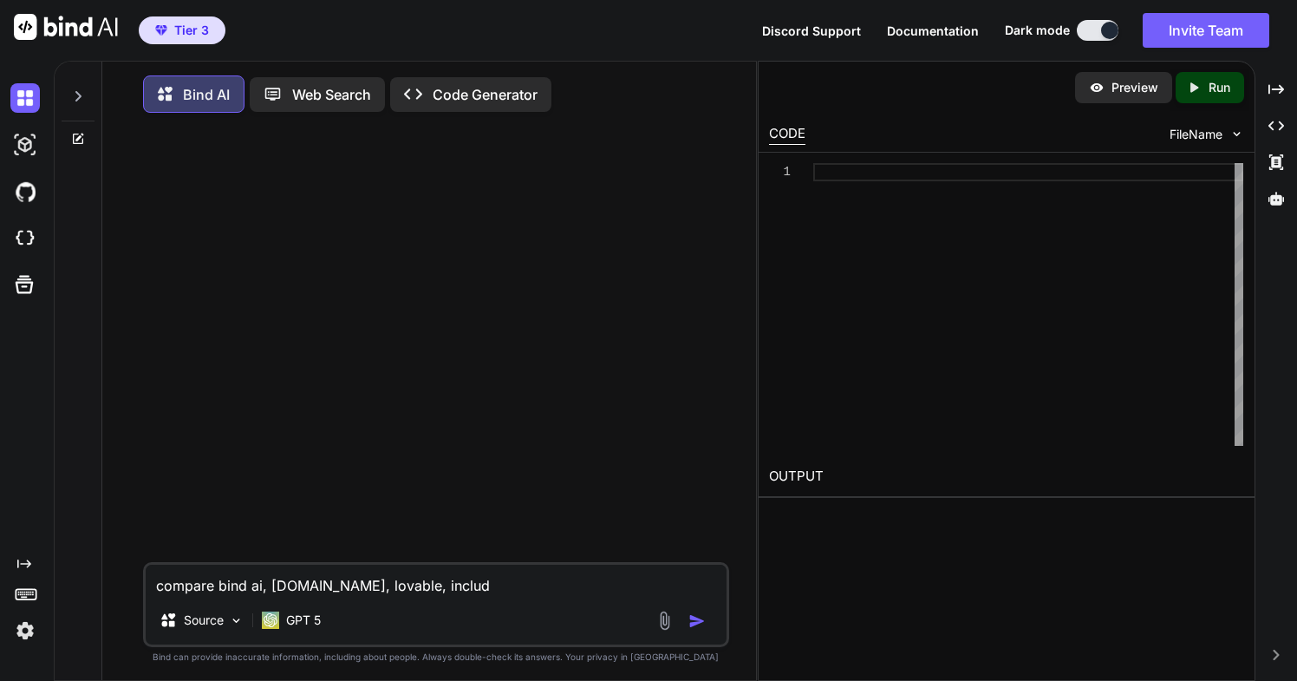
type textarea "x"
type textarea "compare bind ai, [DOMAIN_NAME], lovable, inclu"
type textarea "x"
type textarea "compare bind ai, [DOMAIN_NAME], lovable, incl"
type textarea "x"
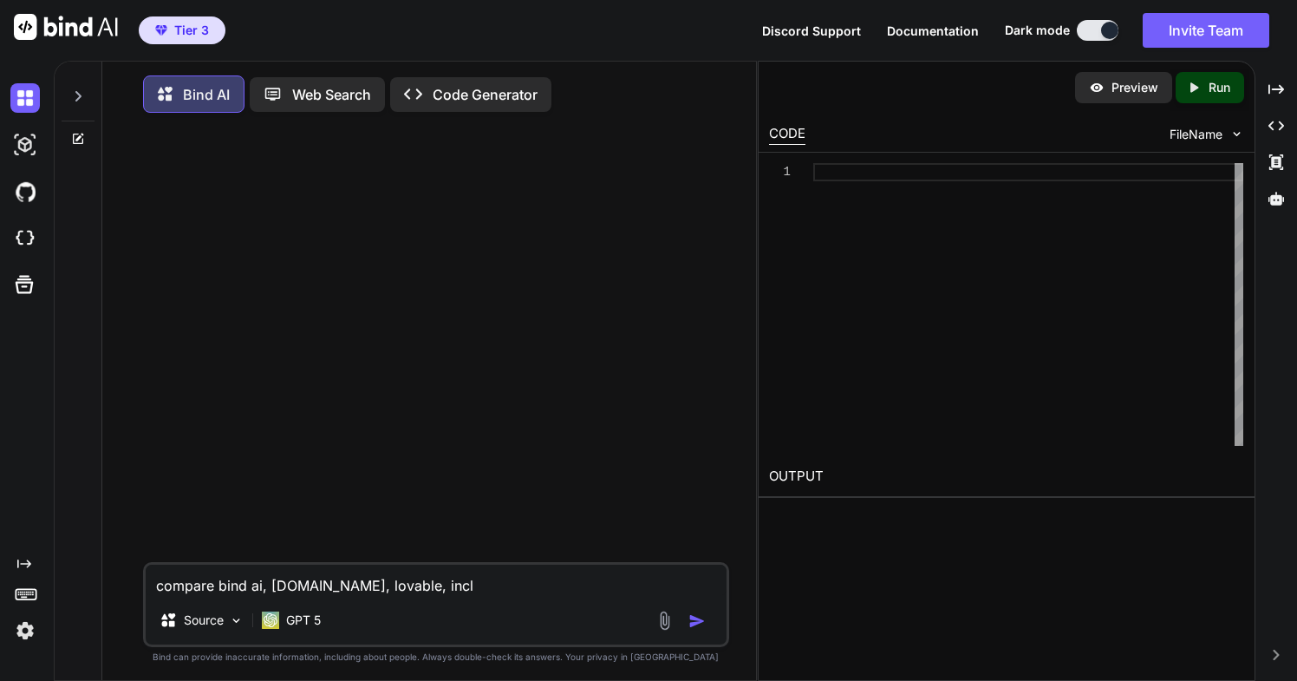
type textarea "compare bind ai, [DOMAIN_NAME], lovable, inc"
type textarea "x"
type textarea "compare bind ai, [DOMAIN_NAME], lovable, in"
type textarea "x"
type textarea "compare bind ai, [DOMAIN_NAME], lovable, i"
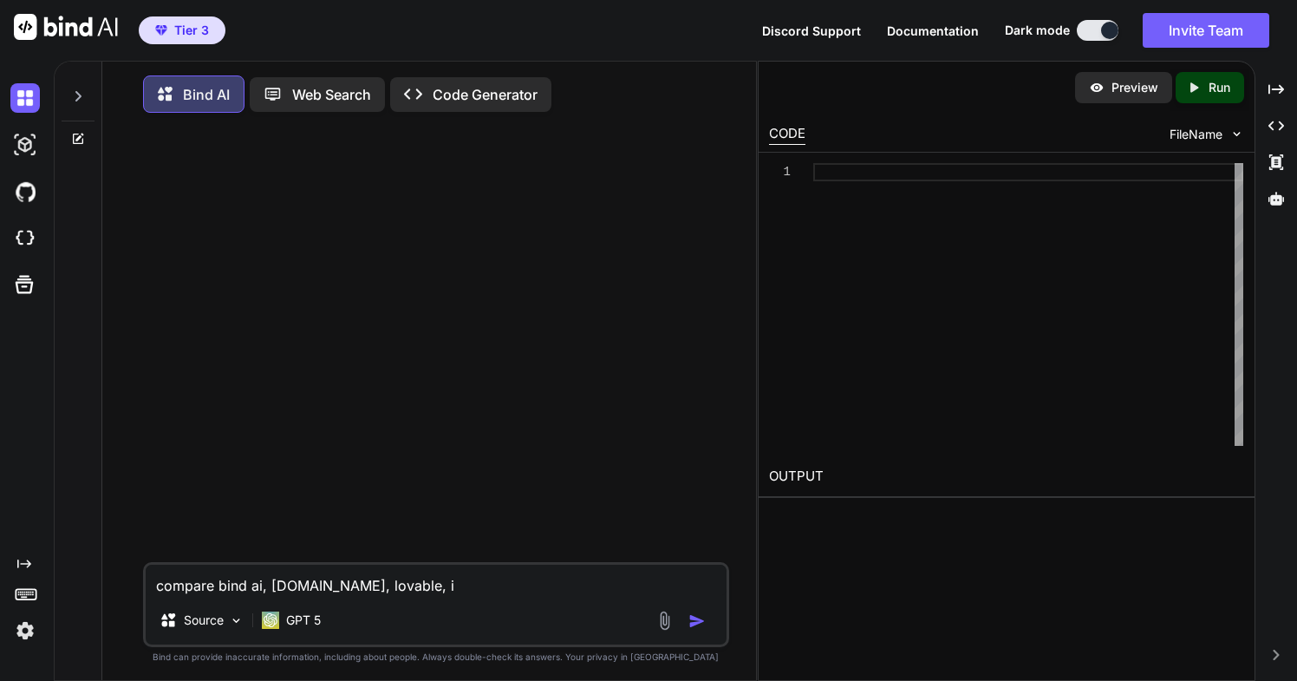
type textarea "x"
type textarea "compare bind ai, [DOMAIN_NAME], lovable,"
type textarea "x"
type textarea "compare bind ai, [DOMAIN_NAME], lovable, re"
type textarea "x"
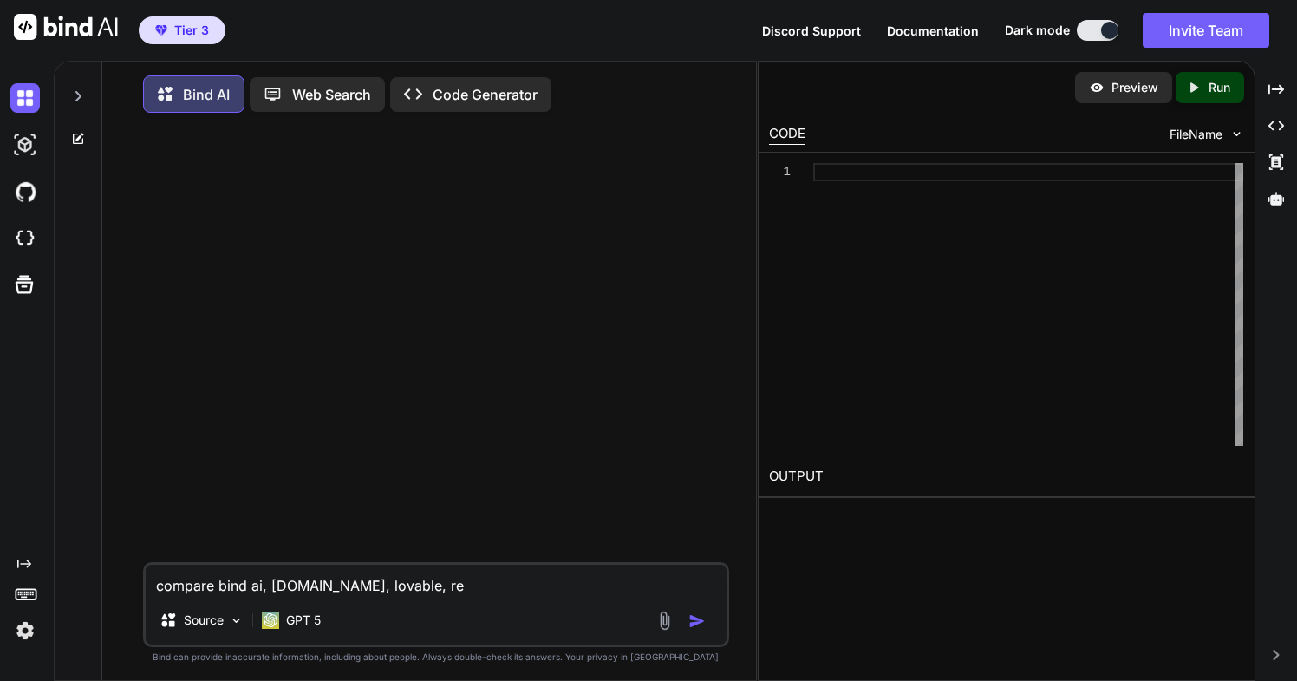
type textarea "compare bind ai, [DOMAIN_NAME], lovable, rep"
type textarea "x"
type textarea "compare bind ai, [DOMAIN_NAME], lovable, repl"
type textarea "x"
type textarea "compare bind ai, [DOMAIN_NAME], lovable, repli"
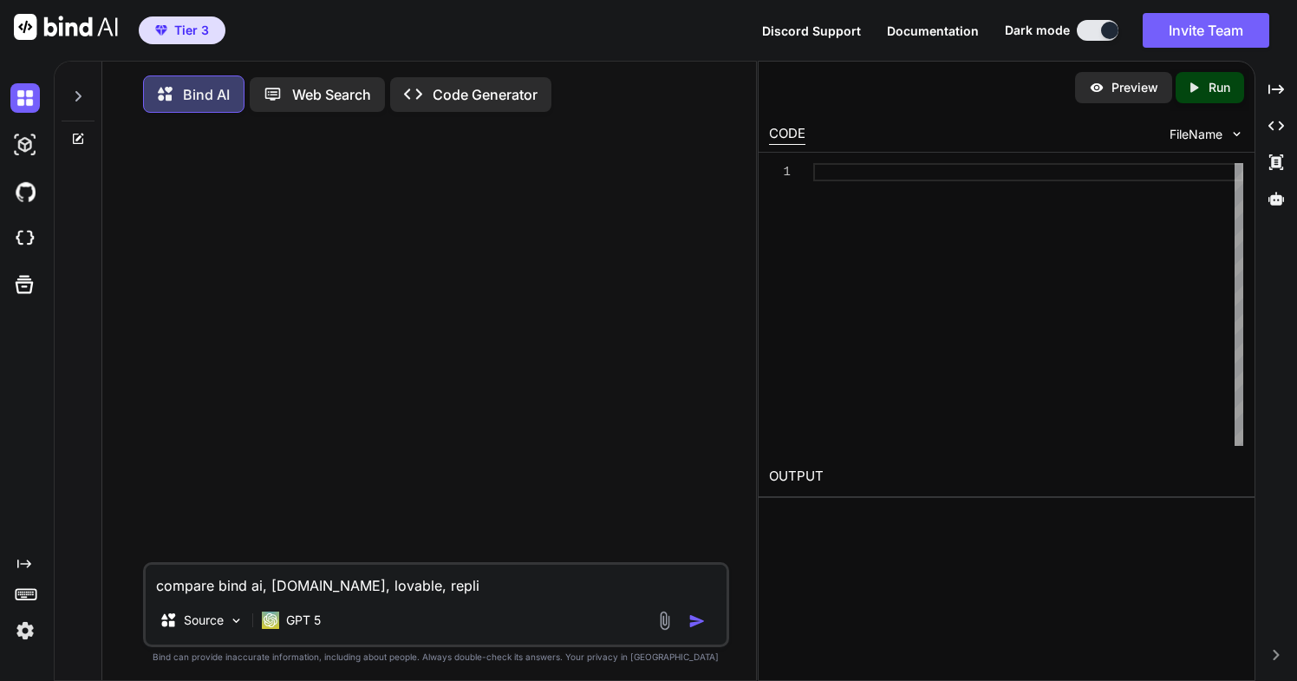
type textarea "x"
type textarea "compare bind ai, [DOMAIN_NAME], lovable, replit"
type textarea "x"
type textarea "compare bind ai, [DOMAIN_NAME], lovable, replit"
type textarea "x"
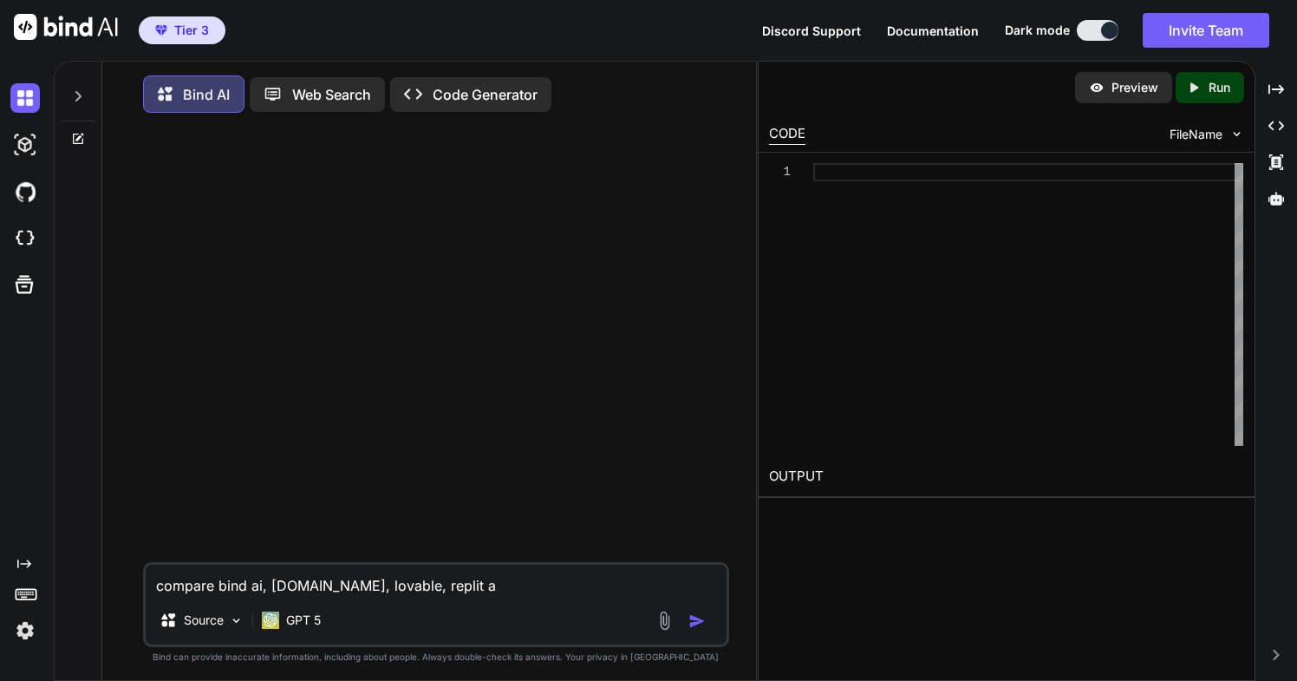
type textarea "compare bind ai, [DOMAIN_NAME], lovable, replit an"
type textarea "x"
type textarea "compare bind ai, [DOMAIN_NAME], lovable, replit and"
type textarea "x"
type textarea "compare bind ai, [DOMAIN_NAME], lovable, replit and"
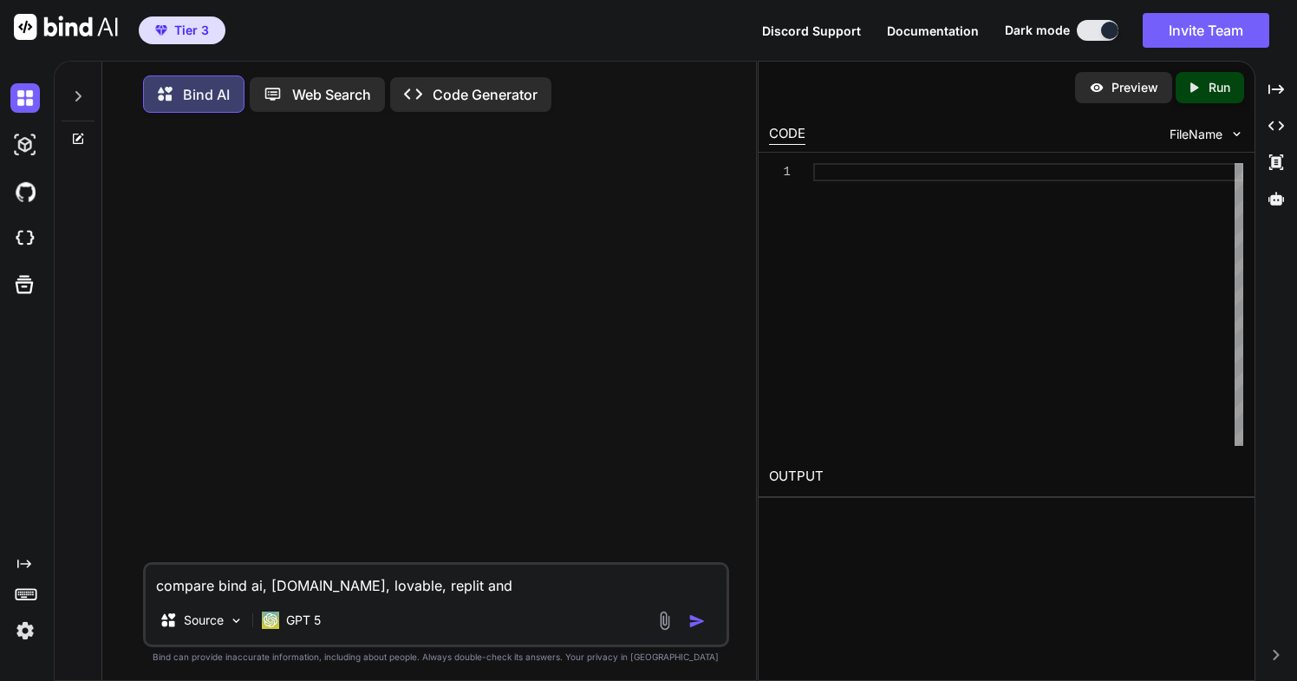
type textarea "x"
type textarea "compare bind ai, [DOMAIN_NAME], lovable, replit and c"
type textarea "x"
type textarea "compare bind ai, [DOMAIN_NAME], lovable, replit and cu"
type textarea "x"
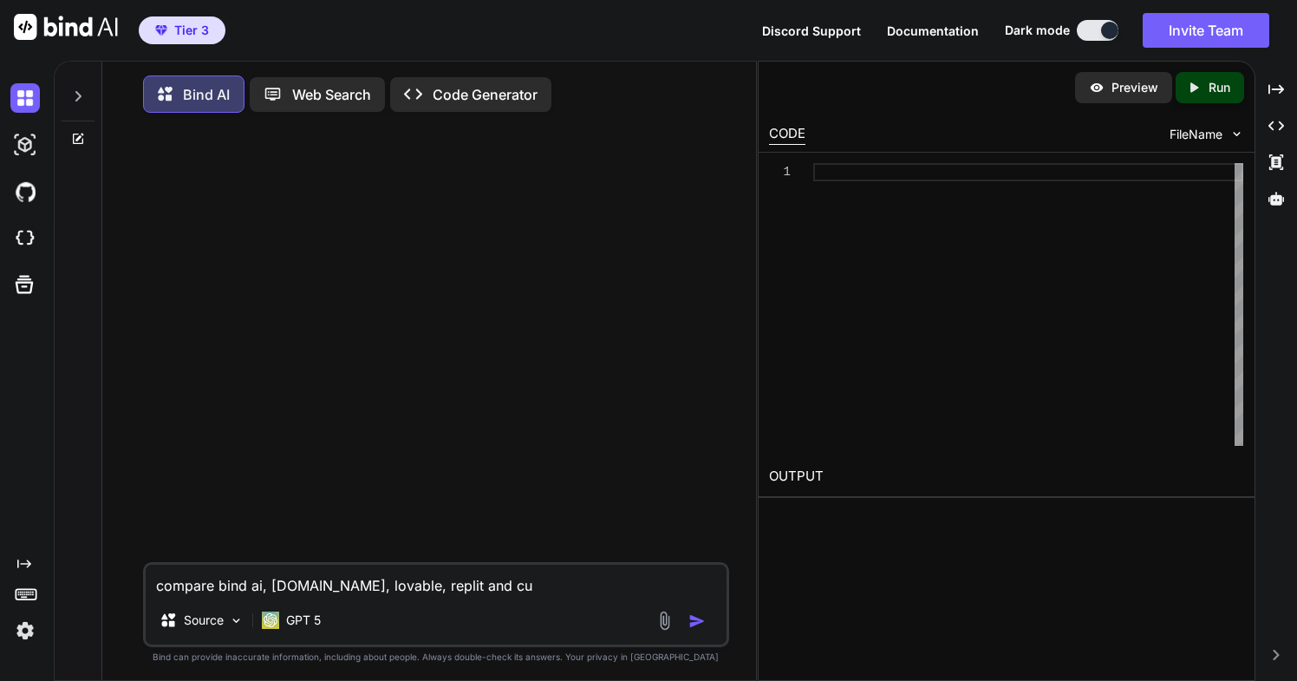
type textarea "compare bind ai, [DOMAIN_NAME], lovable, replit and cur"
type textarea "x"
type textarea "compare bind ai, [DOMAIN_NAME], lovable, replit and curs"
type textarea "x"
type textarea "compare bind ai, [DOMAIN_NAME], lovable, replit and curso"
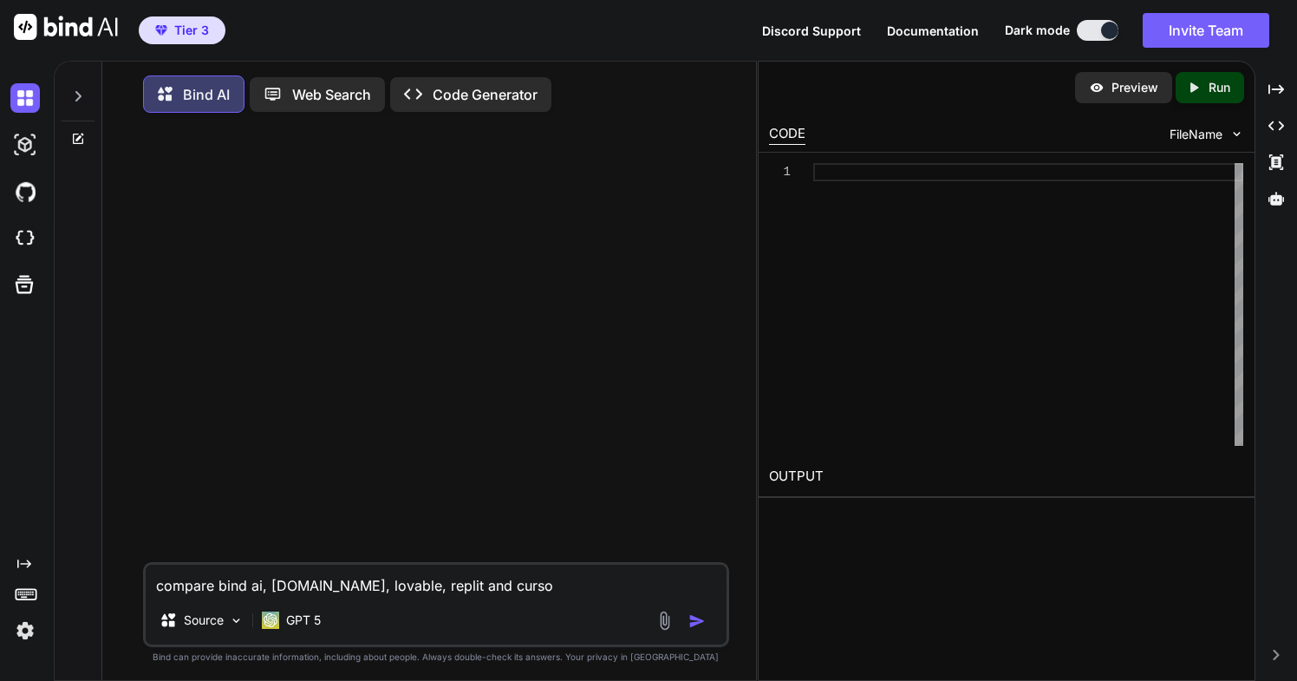
type textarea "x"
type textarea "compare bind ai, [DOMAIN_NAME], lovable, replit and cursor"
type textarea "x"
type textarea "compare bind ai, [DOMAIN_NAME], lovable, replit and cursor"
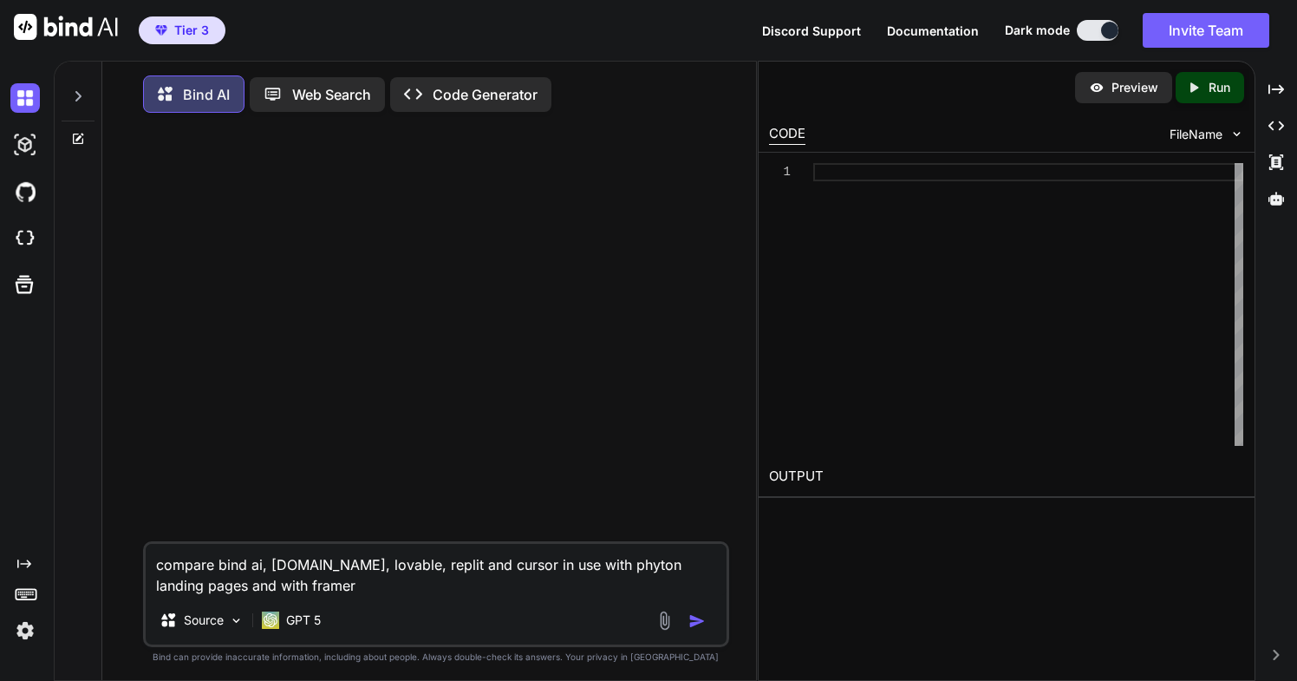
click at [621, 570] on textarea "compare bind ai, [DOMAIN_NAME], lovable, replit and cursor in use with phyton l…" at bounding box center [436, 570] width 581 height 52
click at [196, 591] on textarea "compare bind ai, [DOMAIN_NAME], lovable, replit and cursor in use with phyton ,…" at bounding box center [436, 570] width 581 height 52
click at [233, 589] on textarea "compare bind ai, [DOMAIN_NAME], lovable, replit and cursor in use with phyton ,…" at bounding box center [436, 570] width 581 height 52
click at [281, 591] on textarea "compare bind ai, [DOMAIN_NAME], lovable, replit and cursor in use with phyton ,…" at bounding box center [436, 570] width 581 height 52
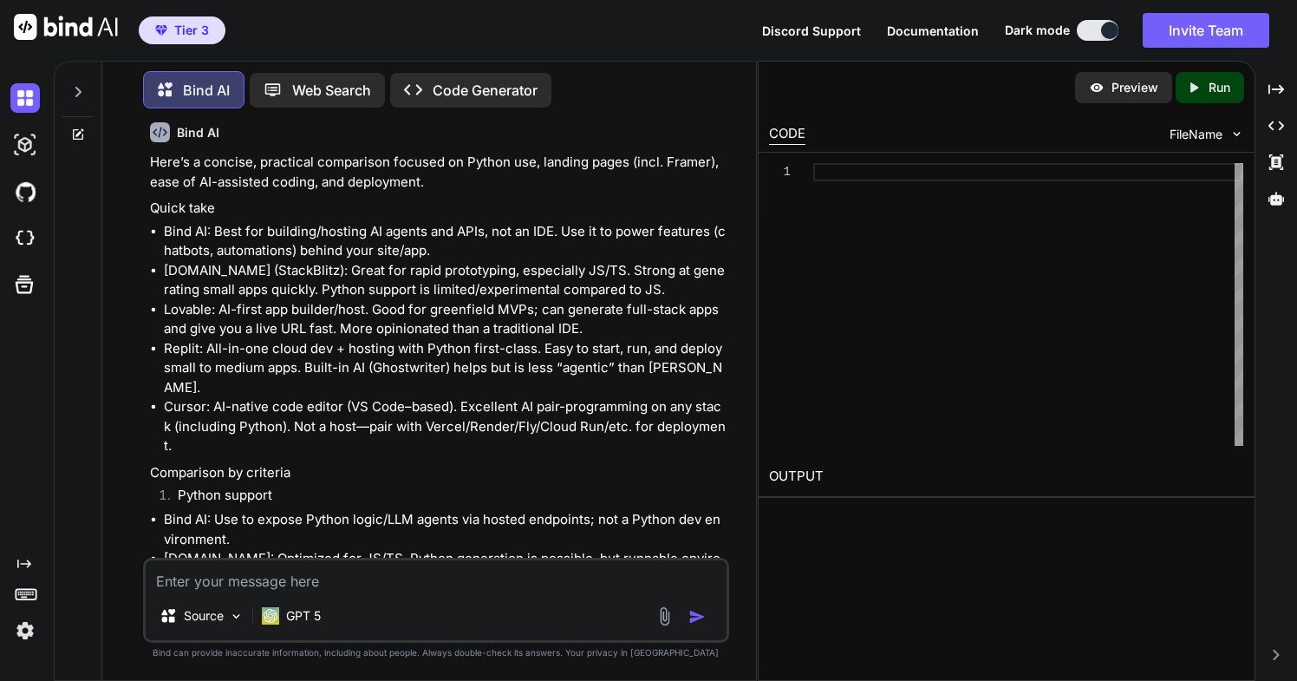
scroll to position [111, 0]
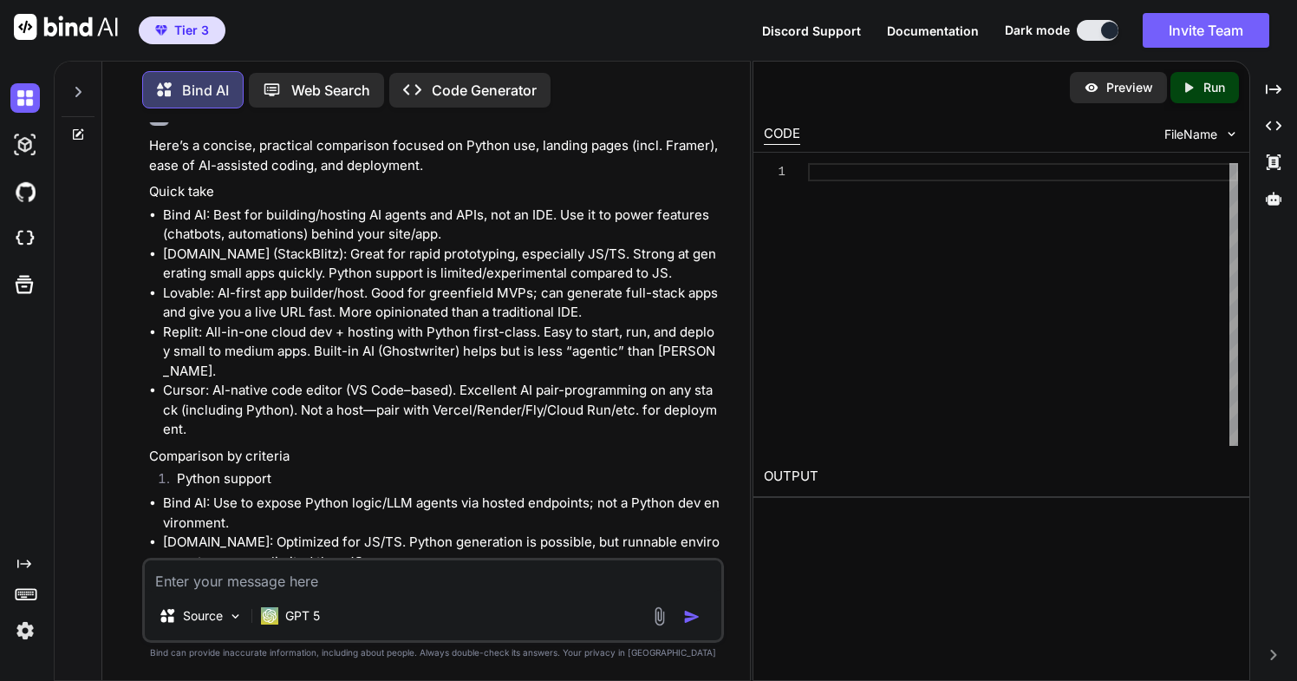
drag, startPoint x: 757, startPoint y: 279, endPoint x: 813, endPoint y: 284, distance: 56.5
click at [813, 284] on div "Bind AI Web Search Created with Pixso. Code Generator You compare bind ai, [DOM…" at bounding box center [676, 371] width 1244 height 620
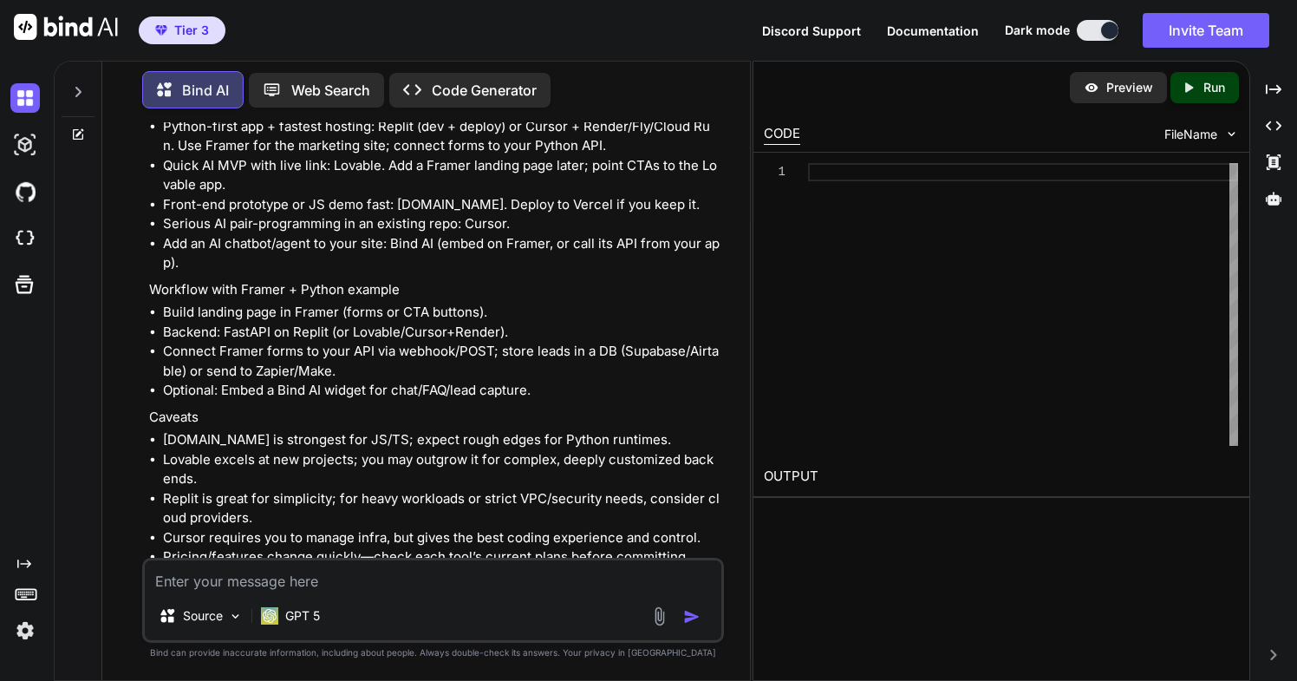
scroll to position [1442, 0]
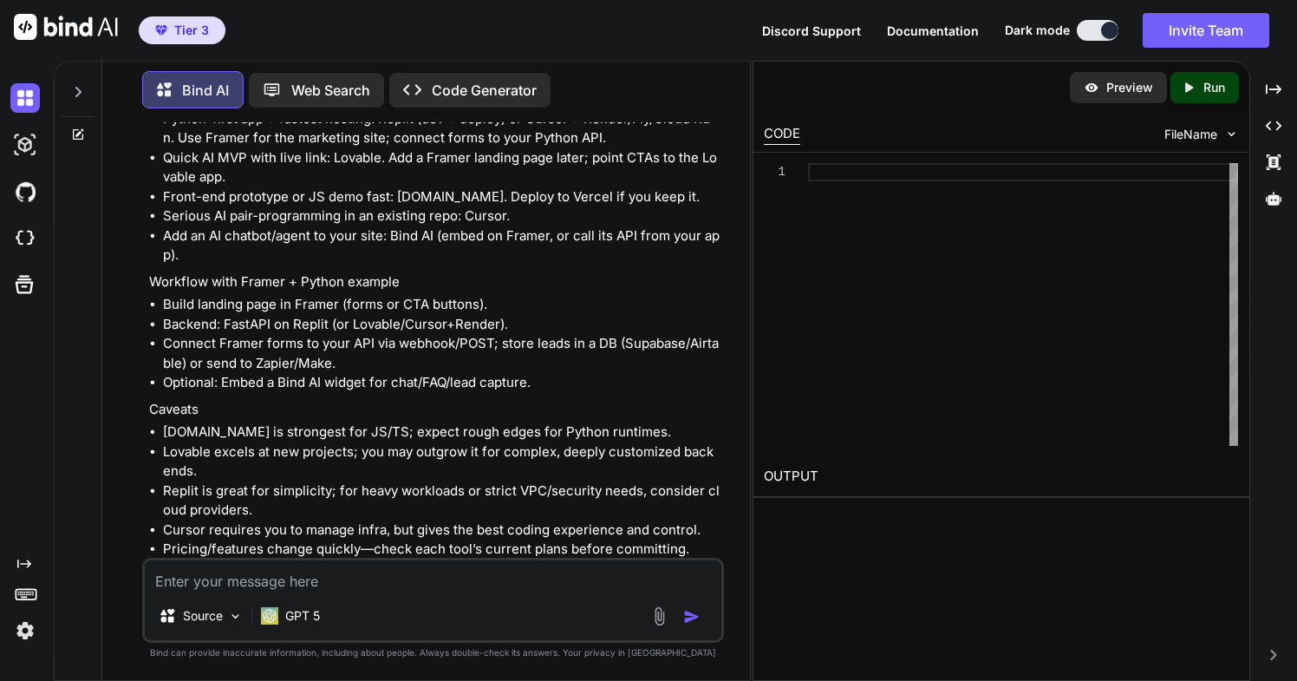
click at [304, 588] on textarea at bounding box center [433, 575] width 576 height 31
click at [310, 579] on textarea at bounding box center [433, 575] width 576 height 31
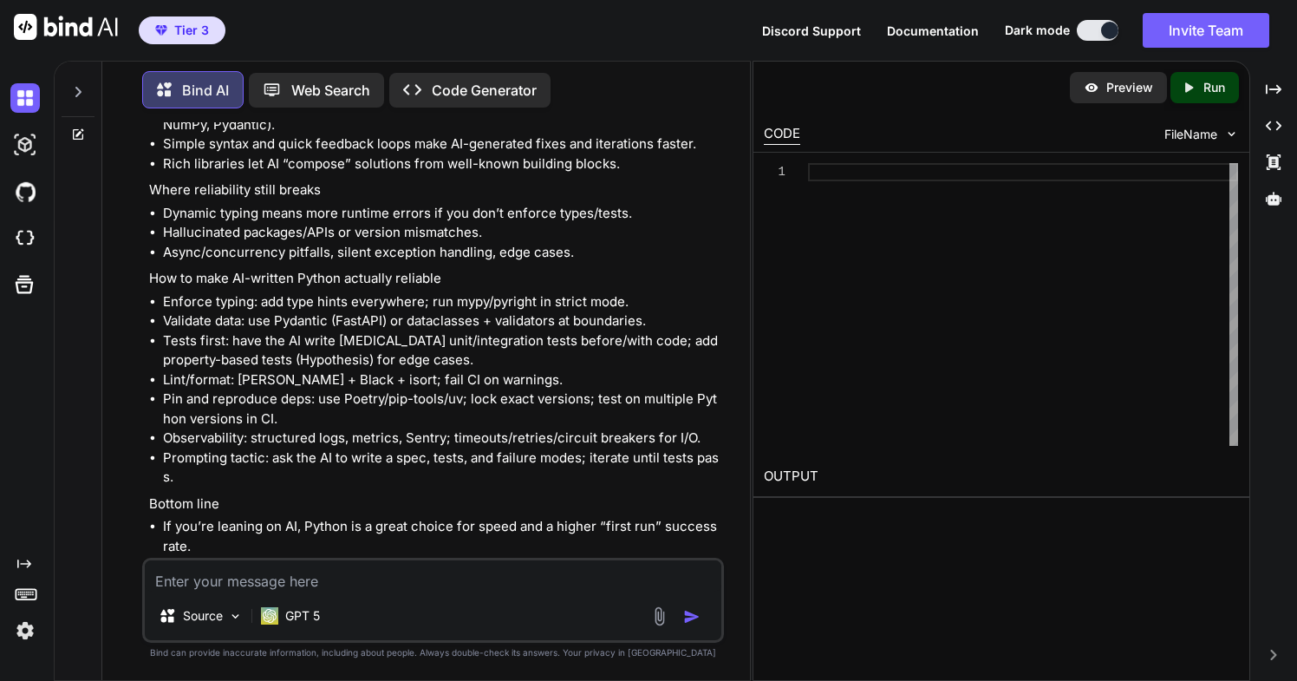
scroll to position [2147, 0]
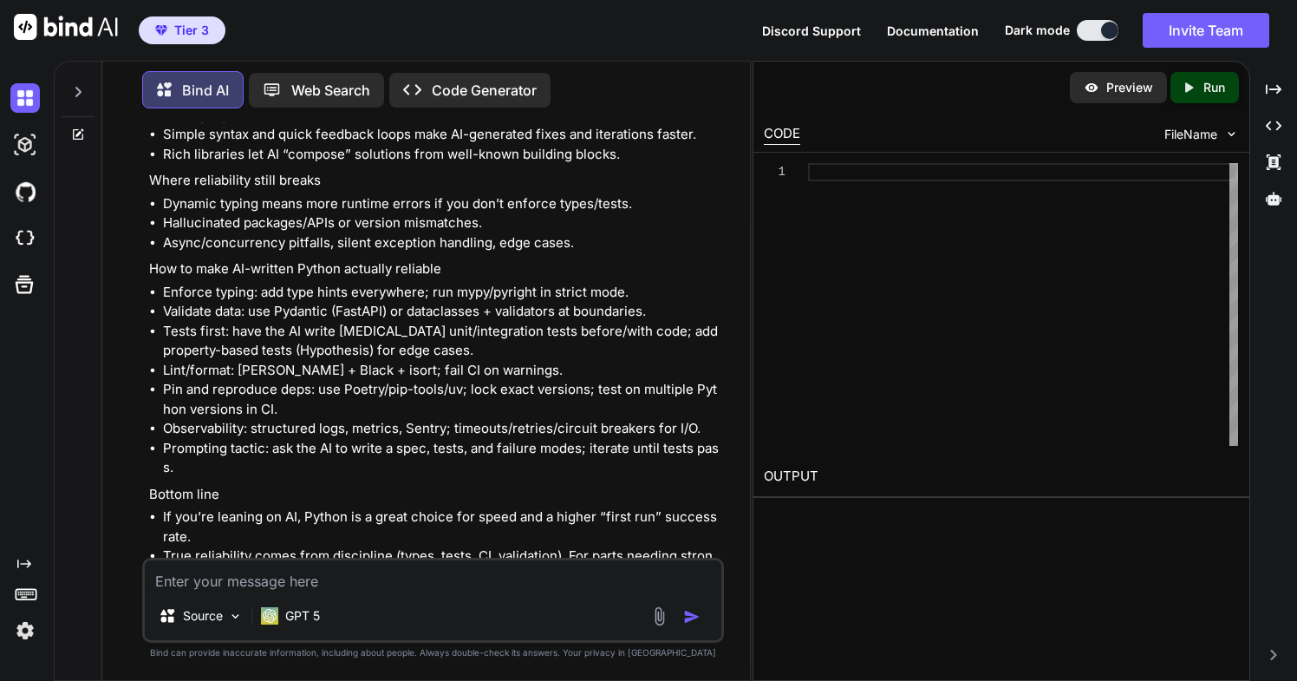
click at [419, 571] on textarea at bounding box center [433, 575] width 576 height 31
click at [357, 585] on textarea at bounding box center [433, 575] width 576 height 31
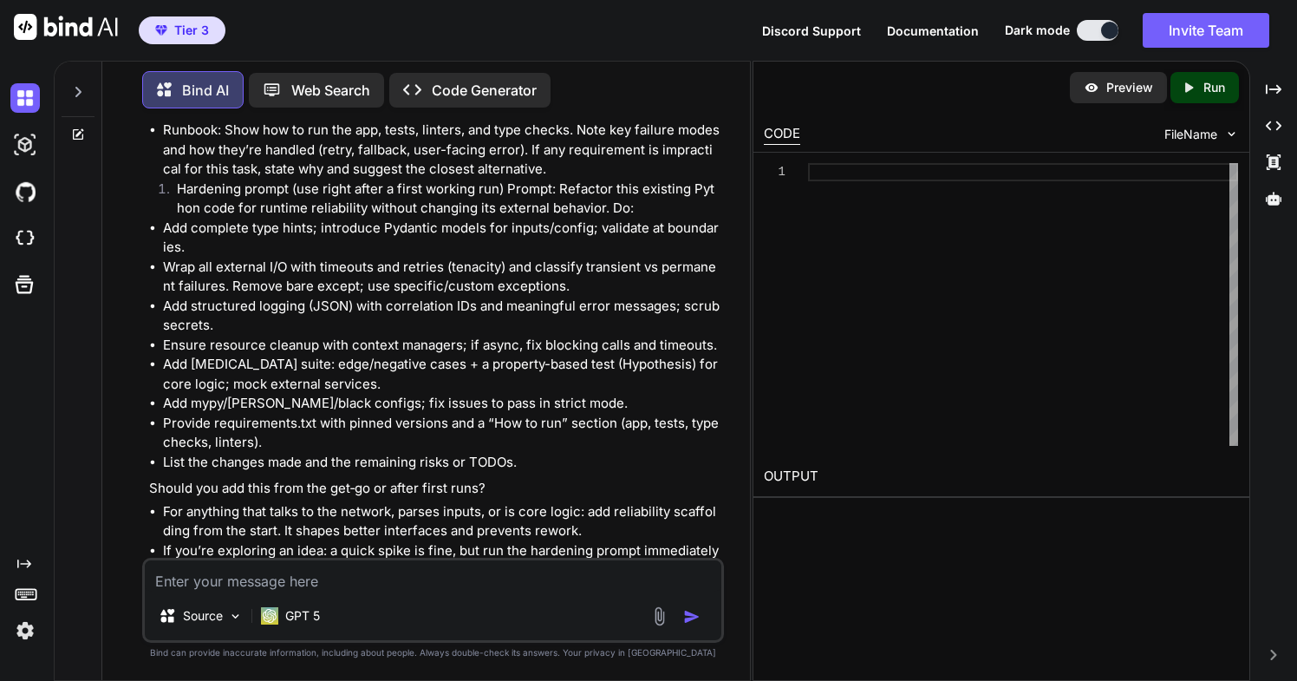
scroll to position [3281, 0]
click at [245, 583] on textarea at bounding box center [433, 575] width 576 height 31
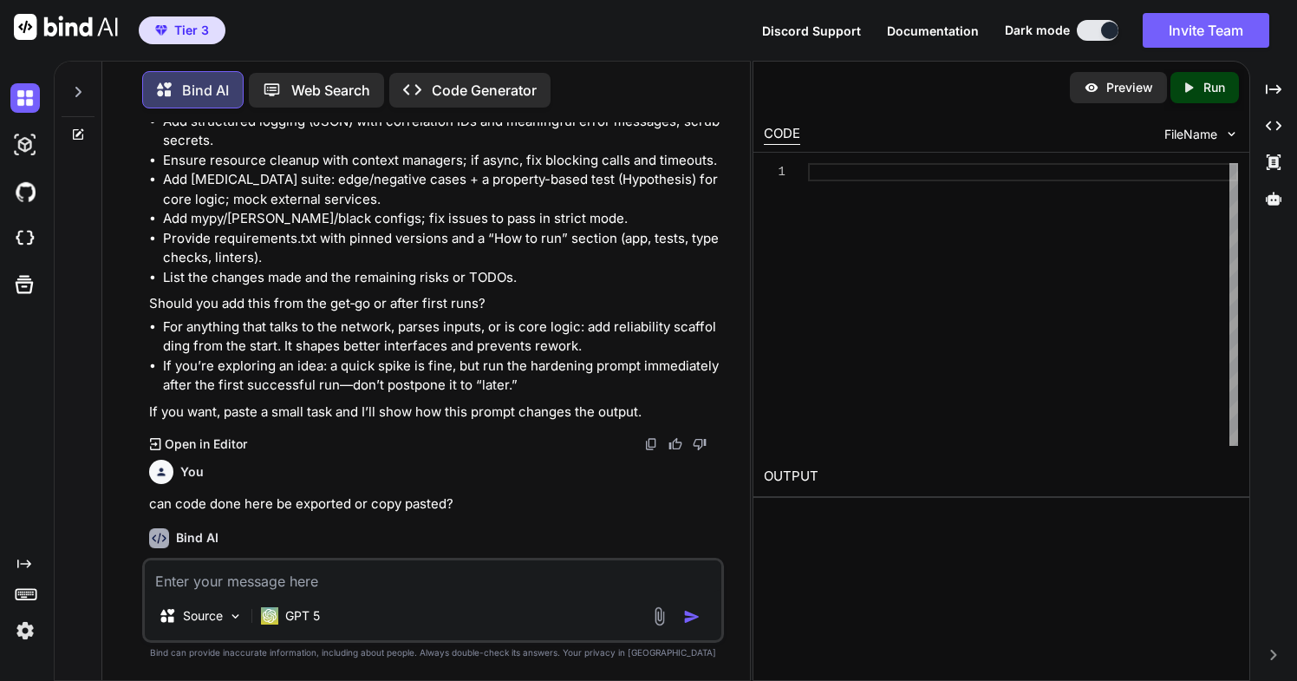
scroll to position [3430, 0]
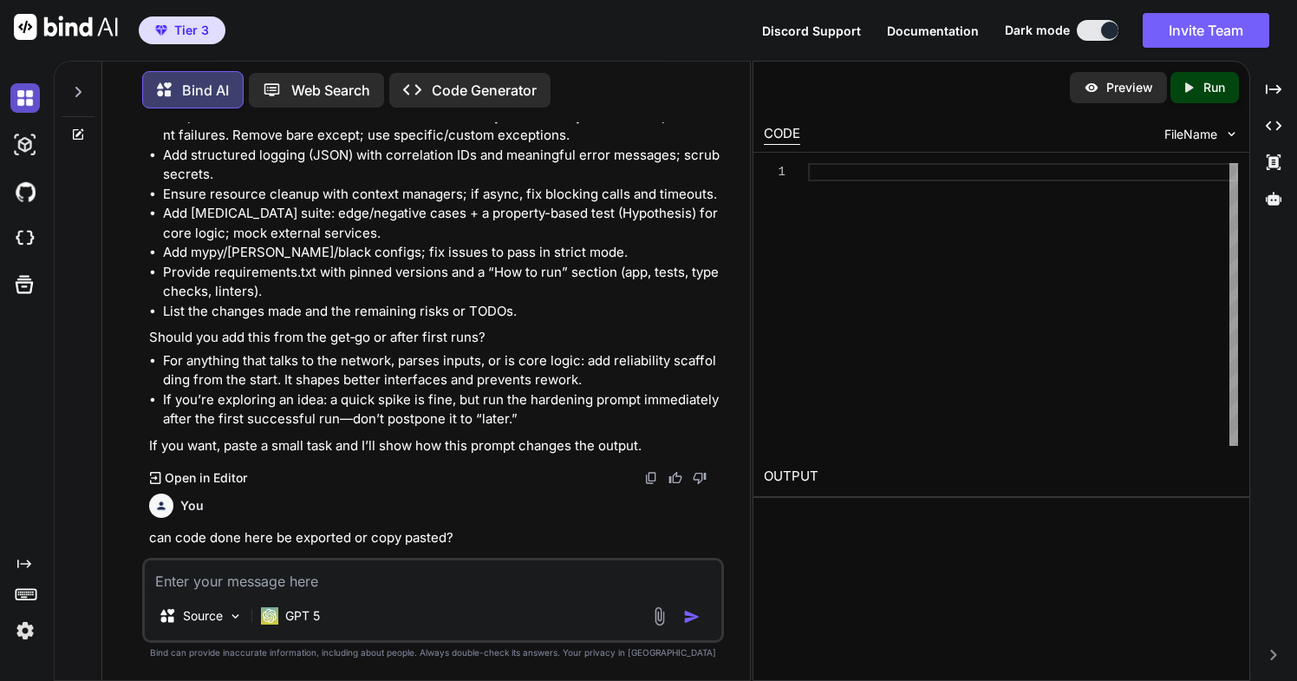
click at [27, 98] on img at bounding box center [24, 97] width 29 height 29
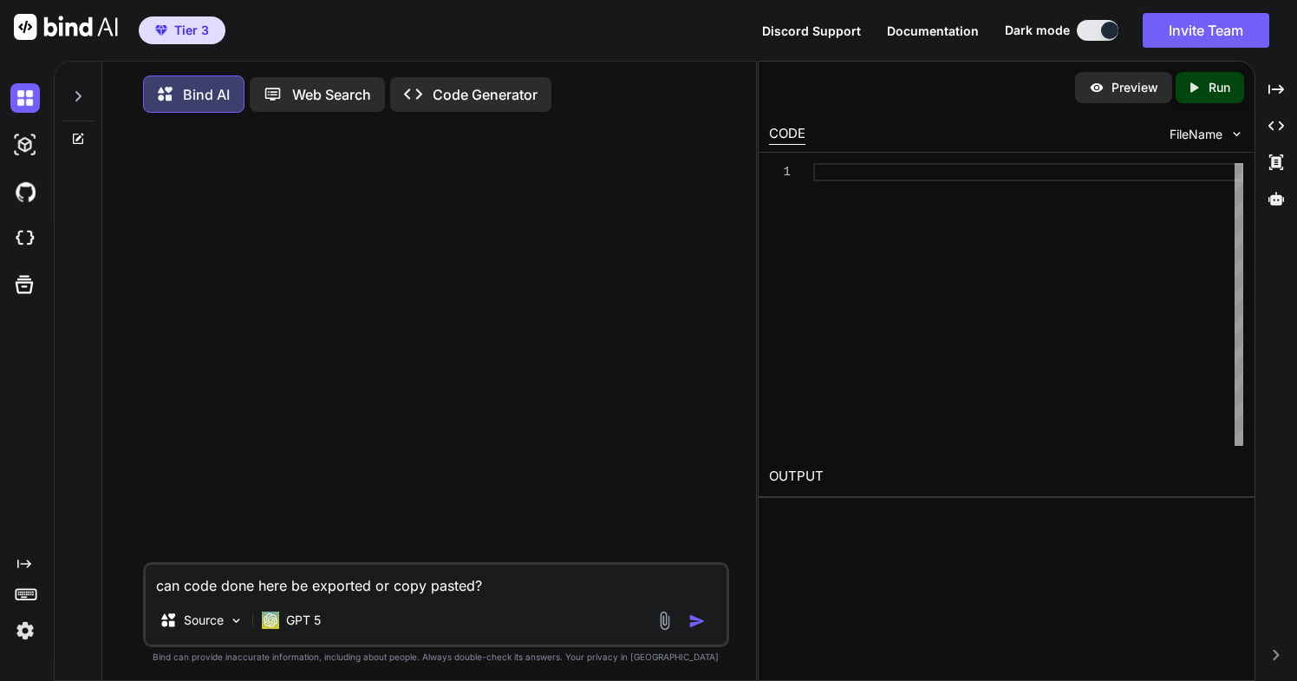
click at [693, 624] on img "button" at bounding box center [697, 620] width 17 height 17
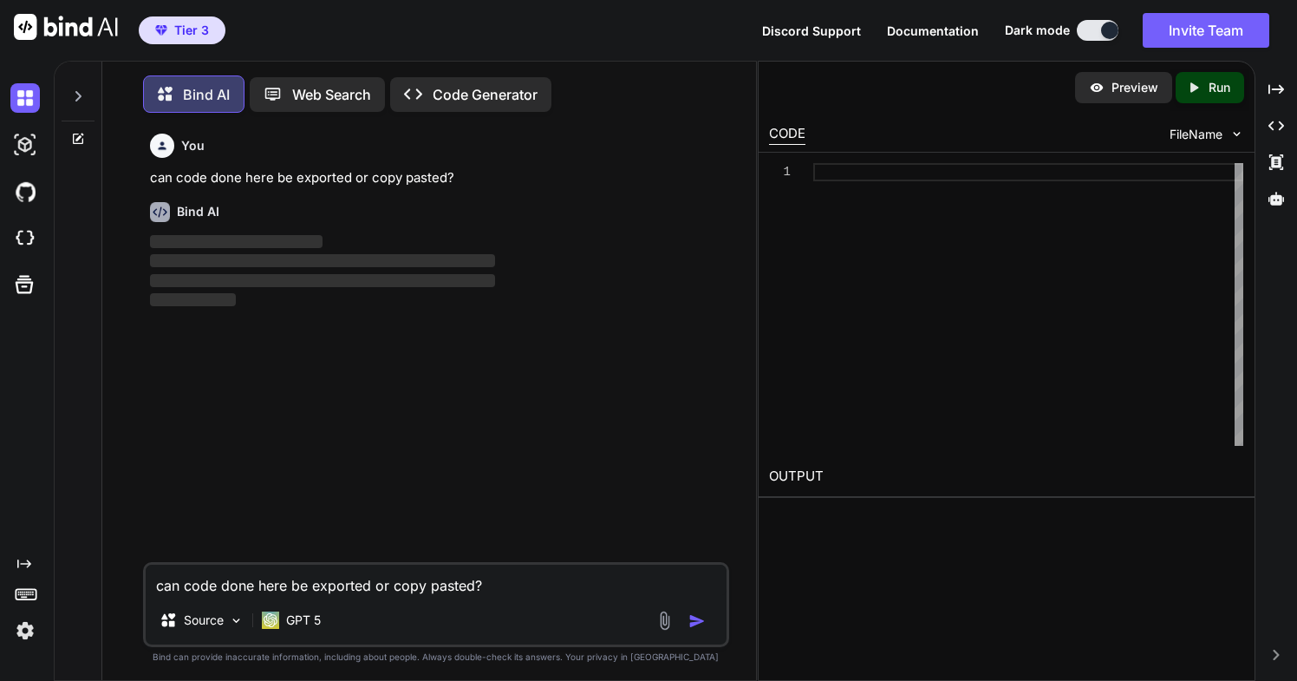
scroll to position [9, 0]
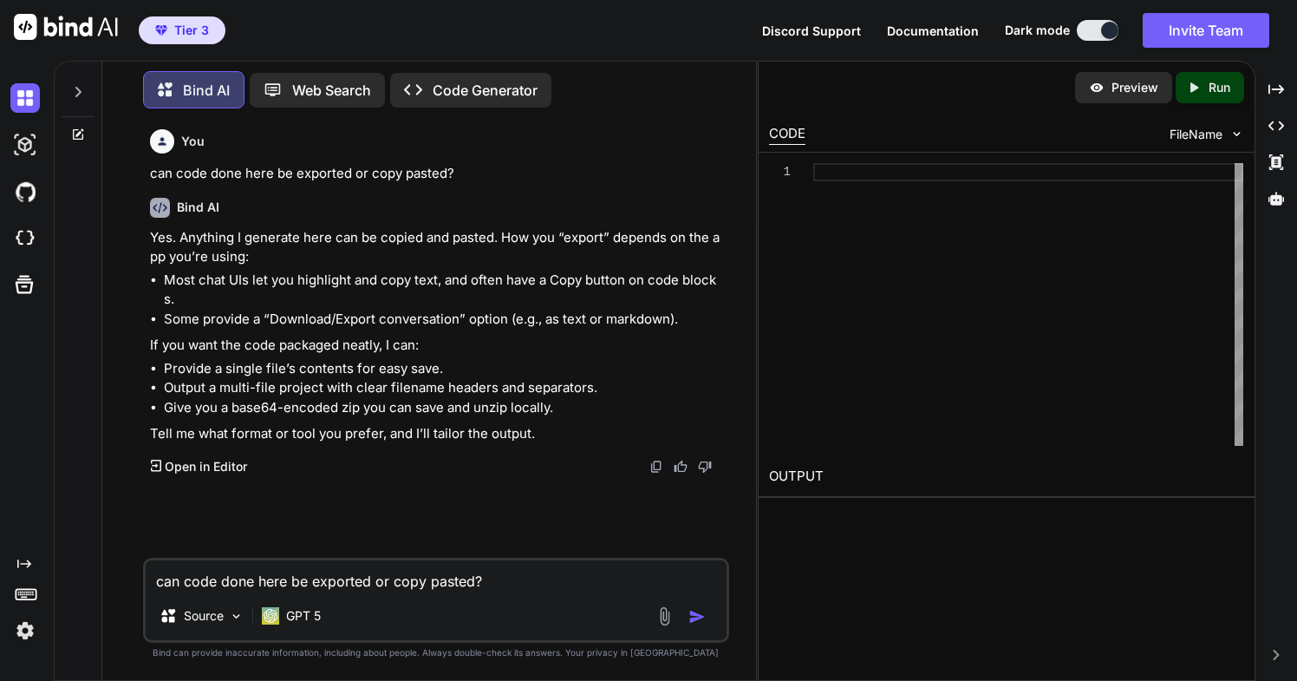
click at [322, 578] on textarea "can code done here be exported or copy pasted?" at bounding box center [436, 575] width 581 height 31
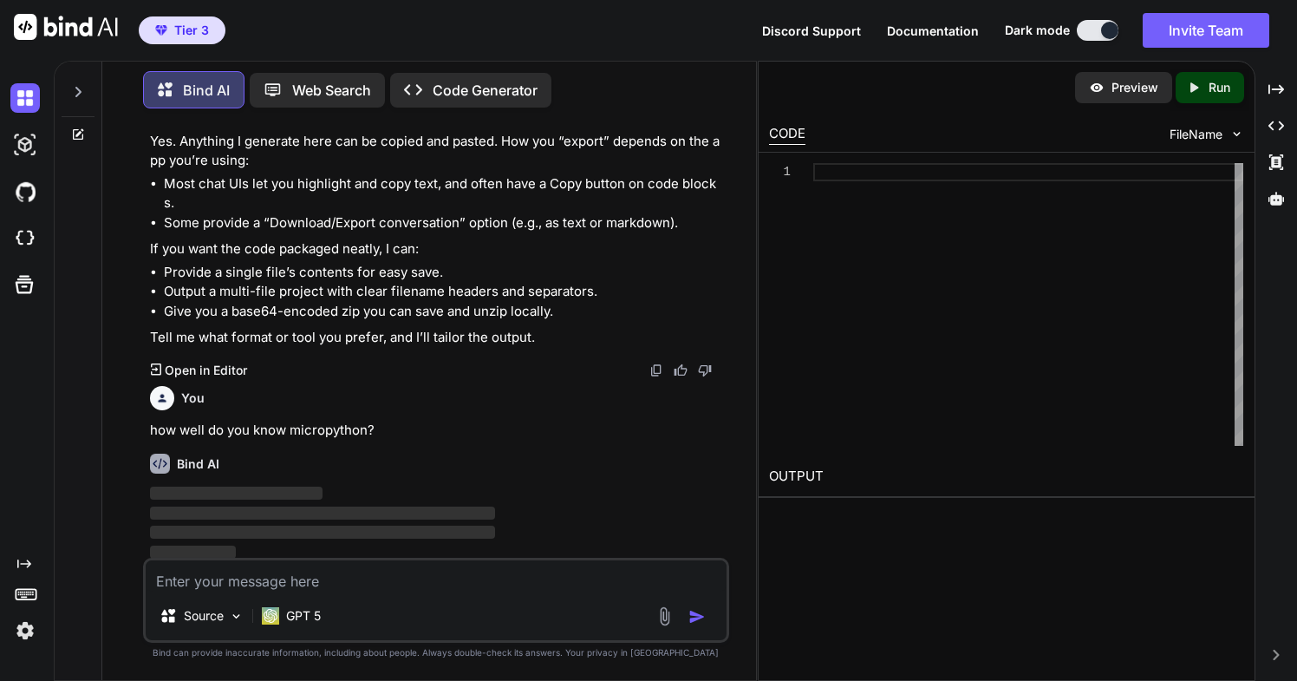
scroll to position [101, 0]
